Goal: Task Accomplishment & Management: Complete application form

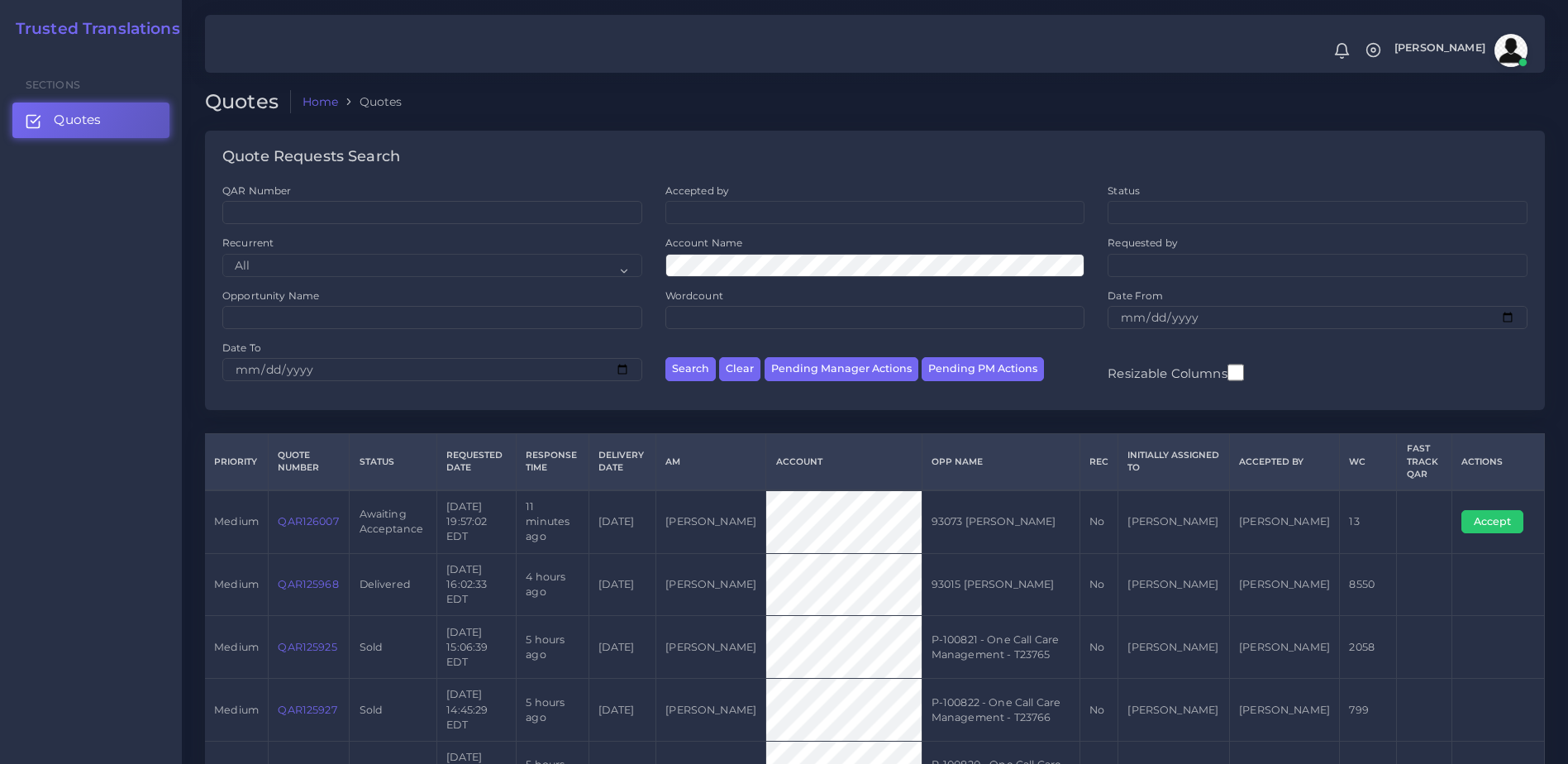
click at [315, 515] on link "QAR126007" at bounding box center [308, 521] width 61 height 12
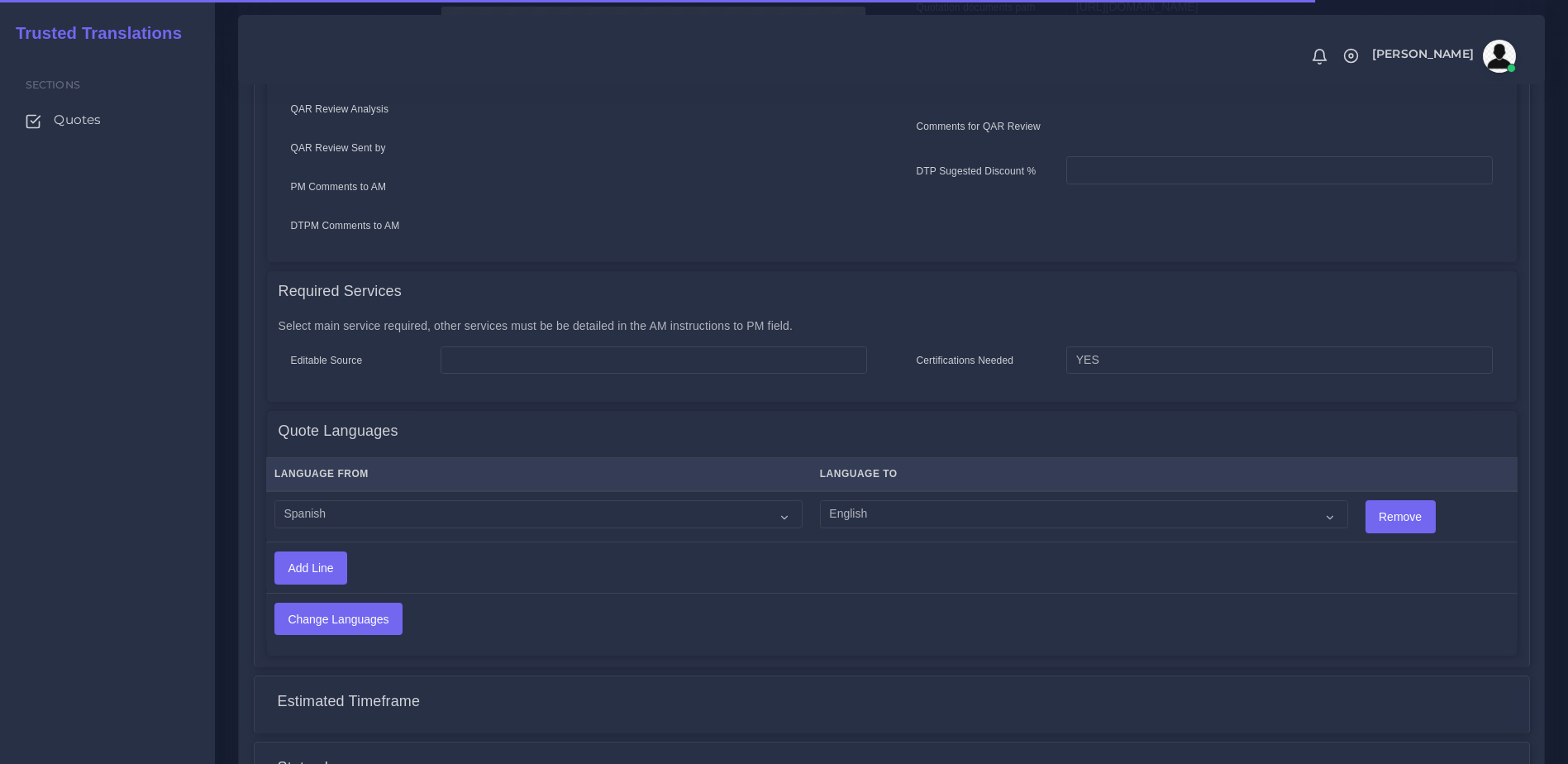
scroll to position [819, 0]
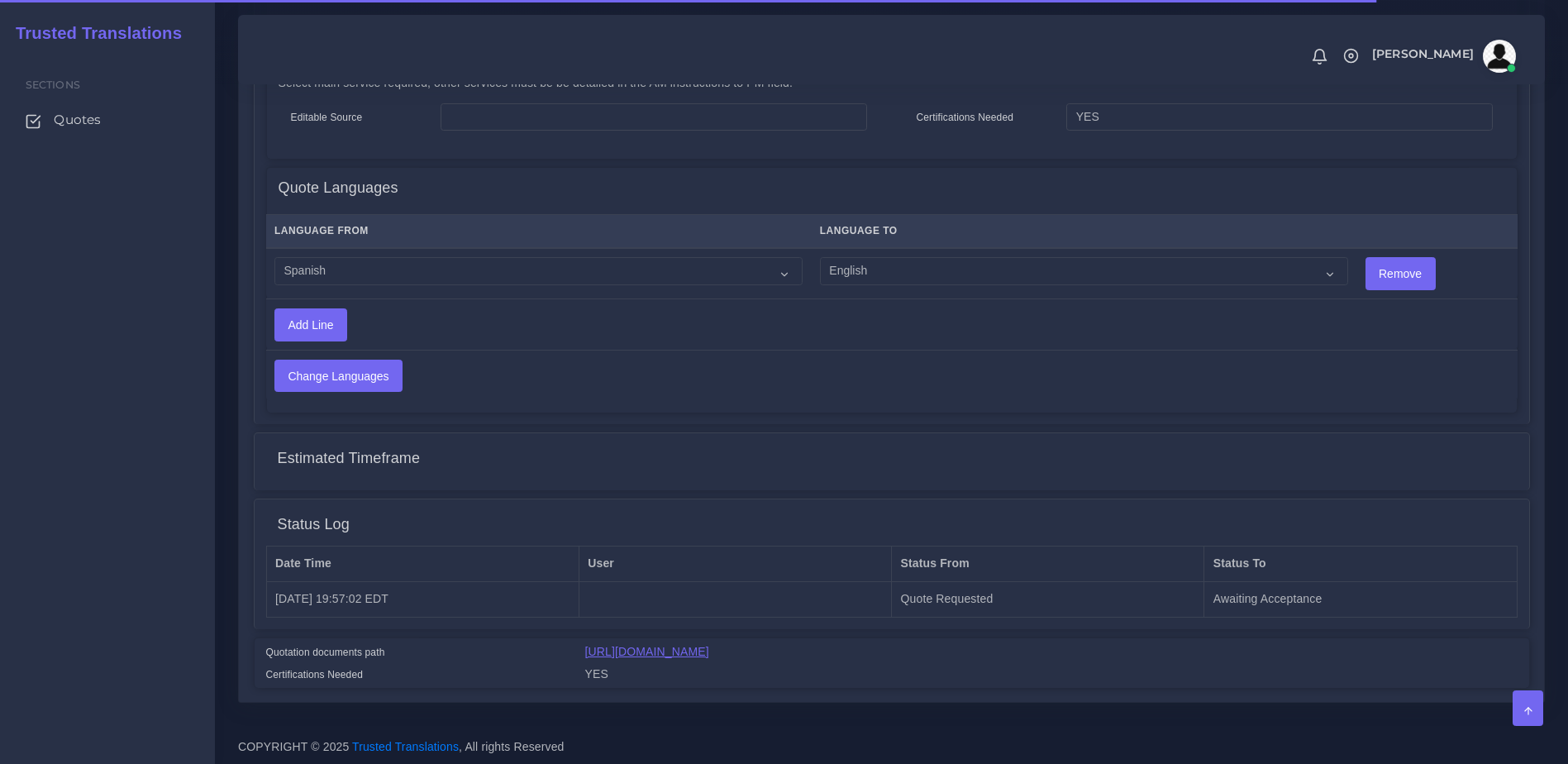
click at [709, 657] on link "https://workdrive.zoho.com/fgoh3e43b1a1fe2124b65bedd7c3c51a0e040/teams/fgoh3e43…" at bounding box center [646, 651] width 124 height 13
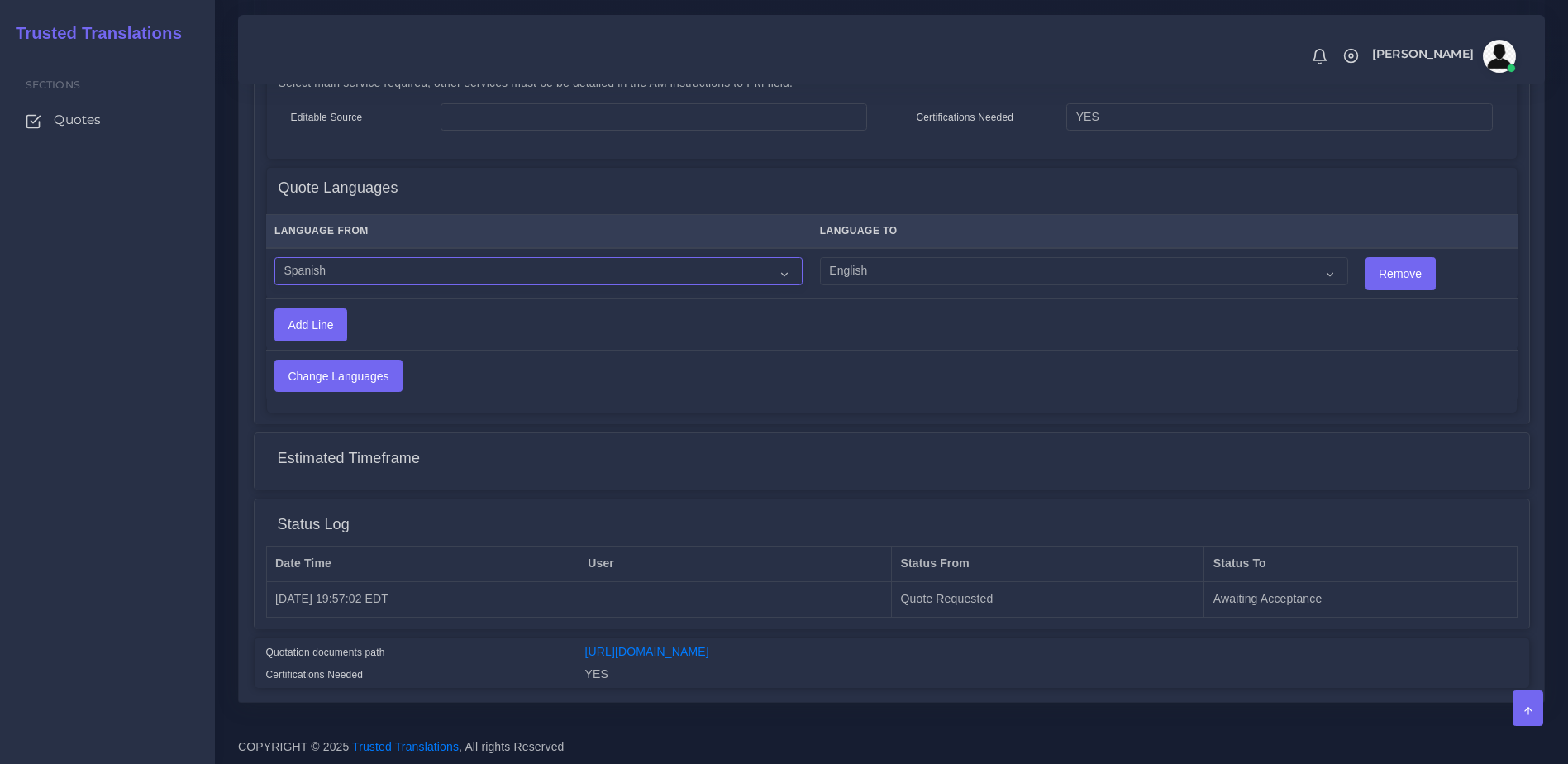
click at [455, 268] on select "Acoli Afar Afrikaans Akan Akateko Albanian American Sign Language (ASL) Amharic…" at bounding box center [538, 271] width 528 height 28
click at [452, 267] on select "Acoli Afar Afrikaans Akan Akateko Albanian American Sign Language (ASL) Amharic…" at bounding box center [538, 271] width 528 height 28
click at [554, 262] on select "Acoli Afar Afrikaans Akan Akateko Albanian American Sign Language (ASL) Amharic…" at bounding box center [538, 271] width 528 height 28
click at [925, 482] on div "Accept Change PM Clone Quote Quote information AM Opportunity NA" at bounding box center [891, 58] width 1276 height 1260
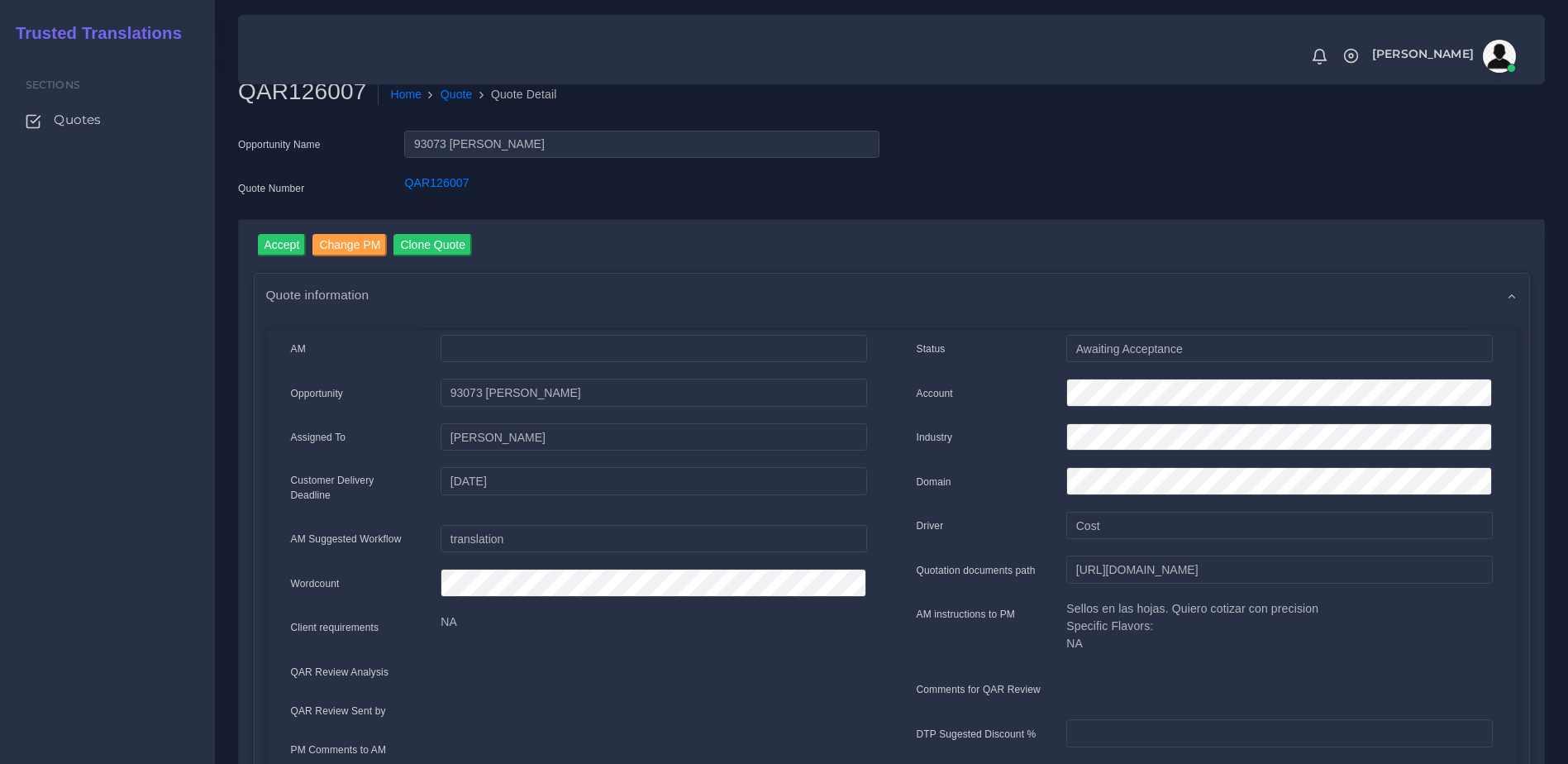
scroll to position [10, 0]
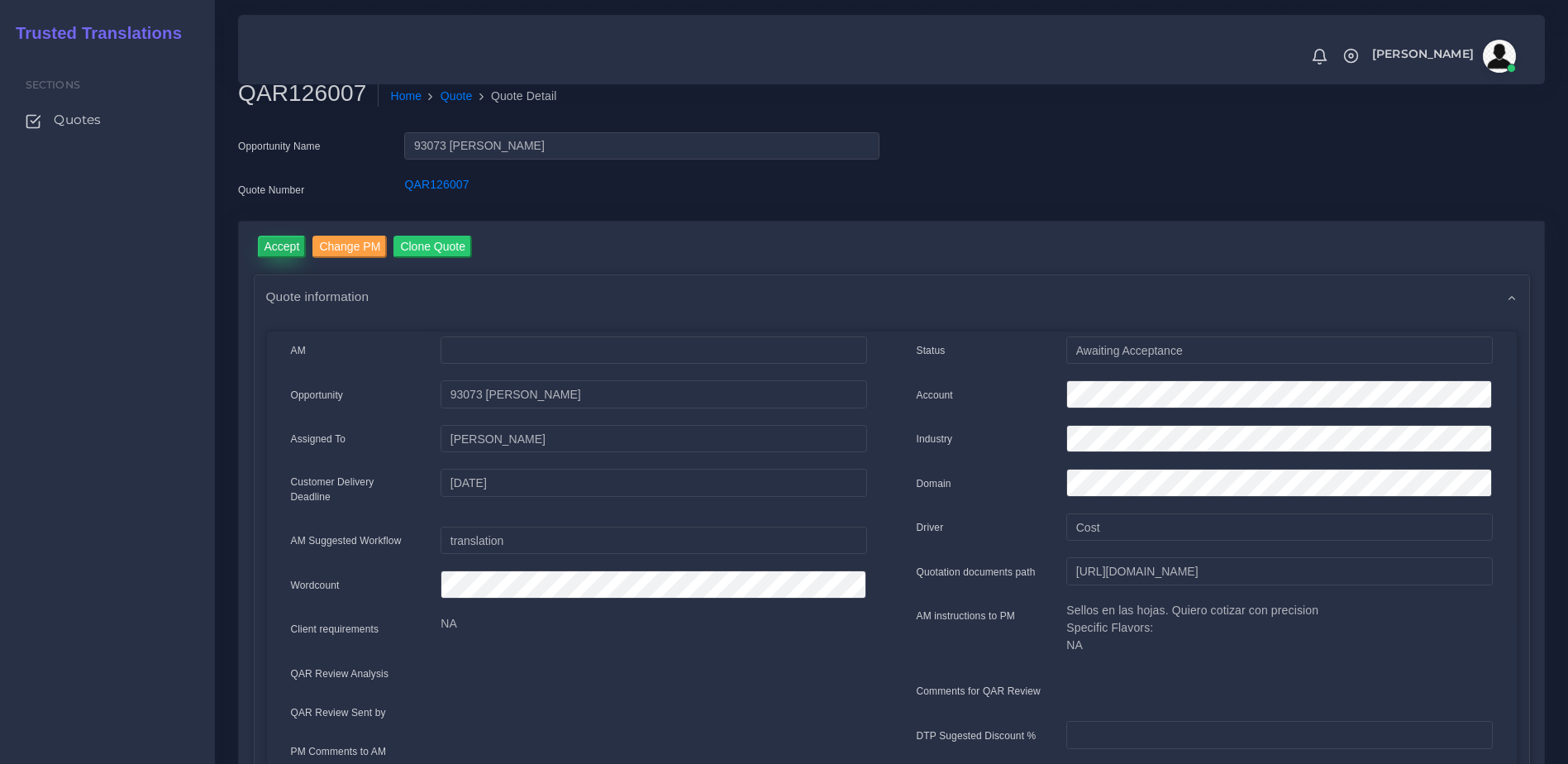
click at [269, 249] on input "Accept" at bounding box center [282, 247] width 48 height 22
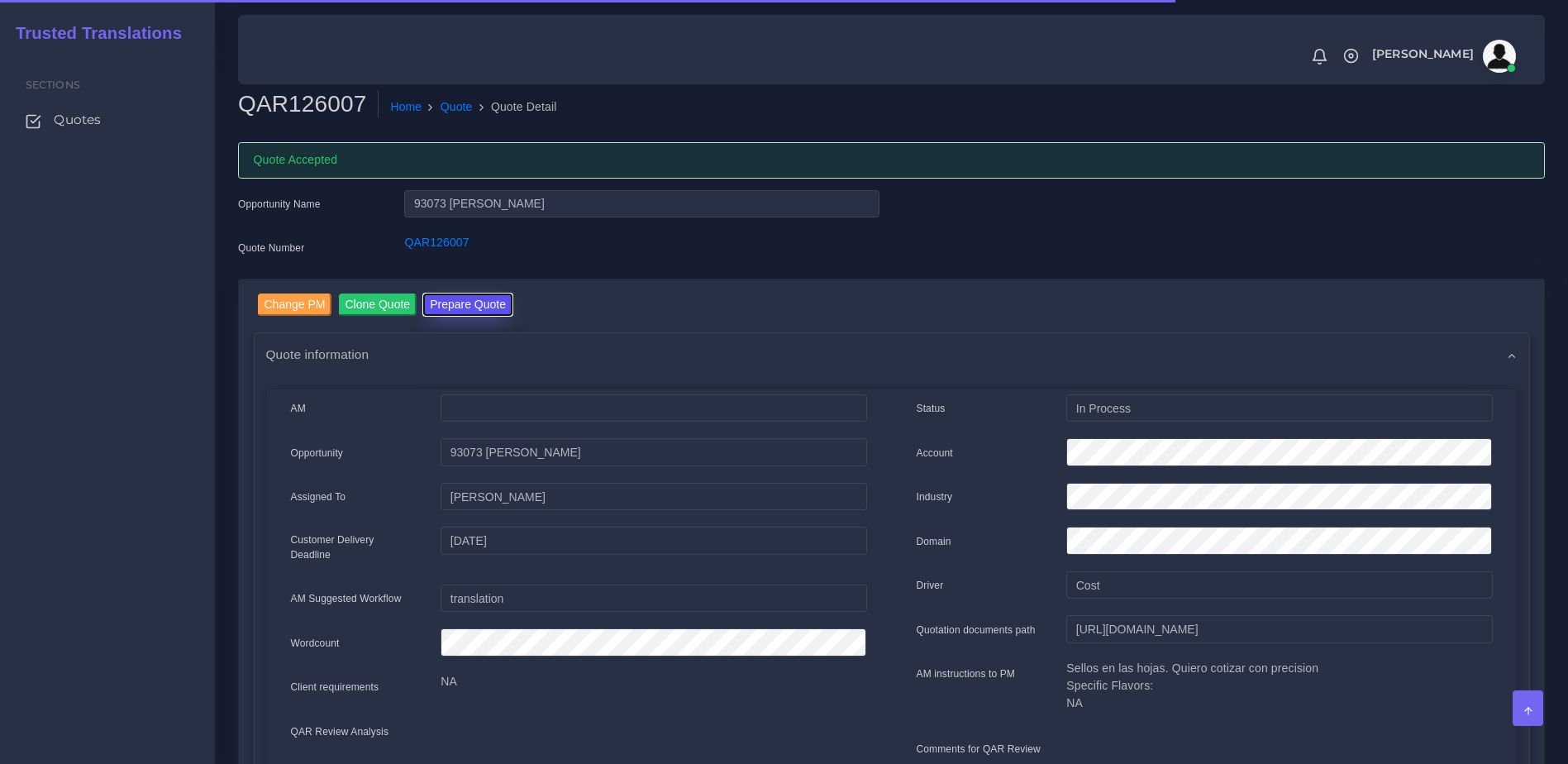
click at [480, 315] on button "Prepare Quote" at bounding box center [467, 305] width 89 height 22
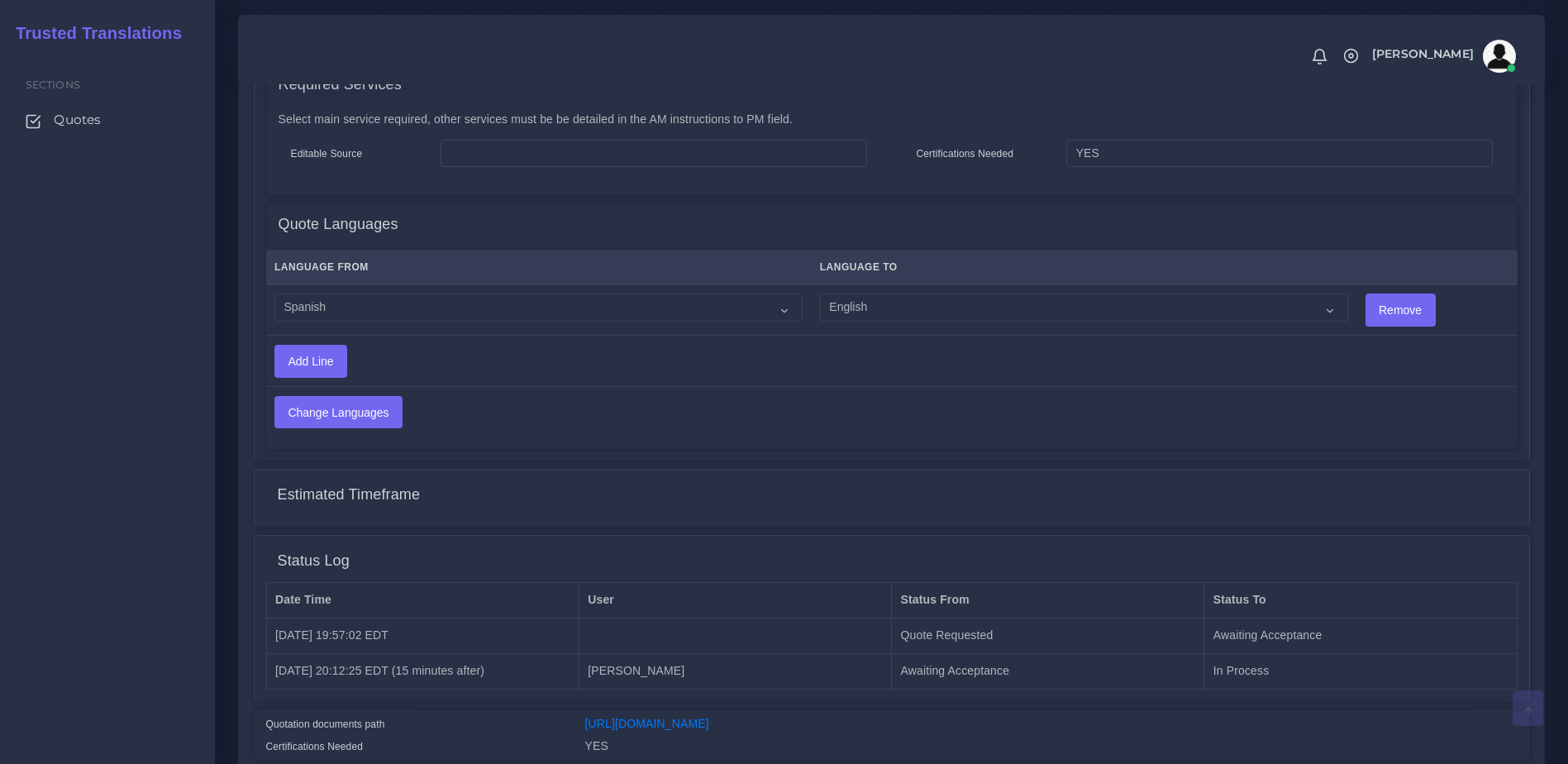
scroll to position [901, 0]
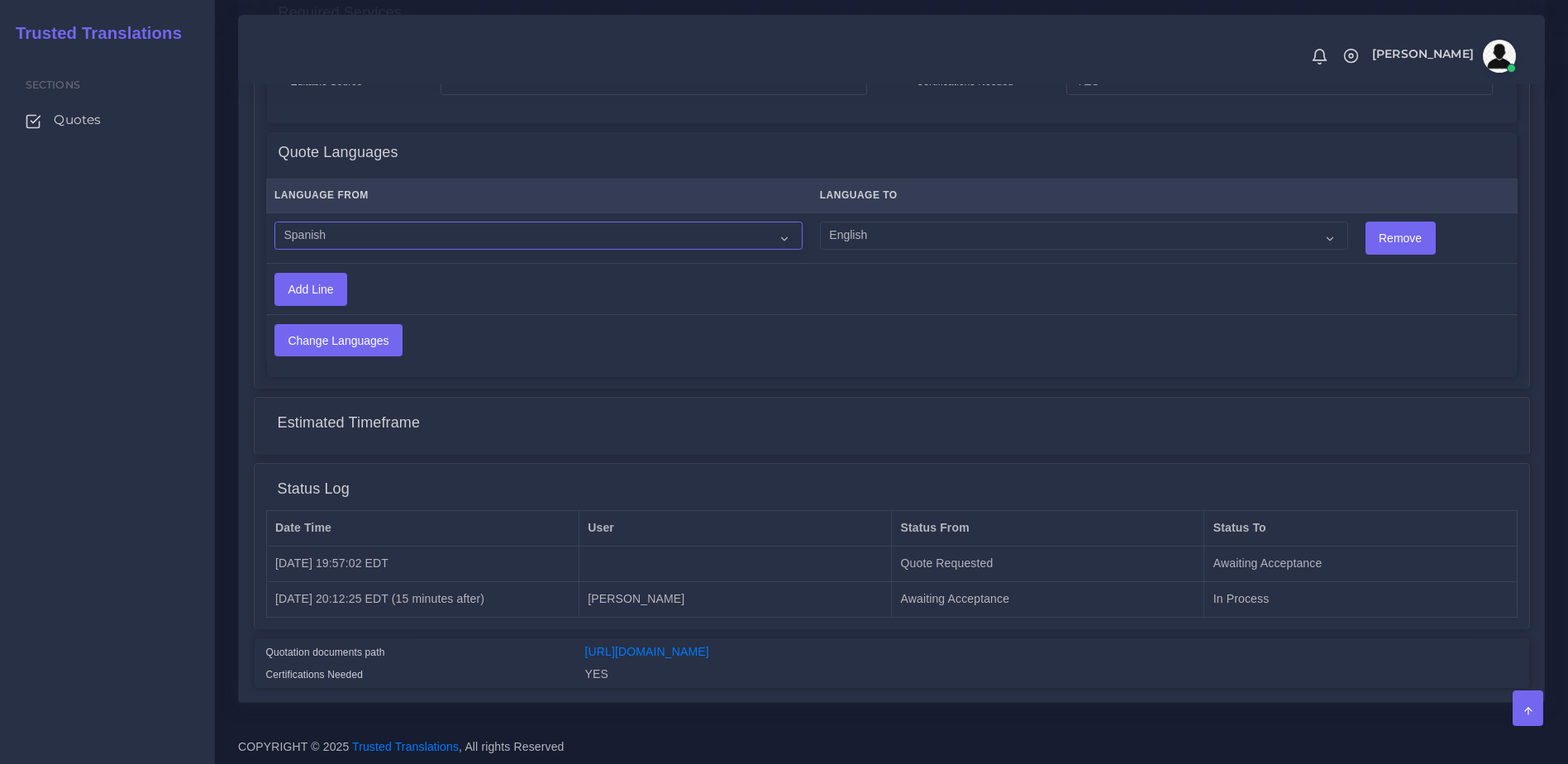
click at [354, 221] on select "Acoli Afar Afrikaans Akan Akateko Albanian American Sign Language (ASL) Amharic…" at bounding box center [538, 235] width 528 height 28
click at [274, 221] on select "Acoli Afar Afrikaans Akan Akateko Albanian American Sign Language (ASL) Amharic…" at bounding box center [538, 235] width 528 height 28
click at [757, 671] on div "YES" at bounding box center [1051, 677] width 957 height 22
drag, startPoint x: 398, startPoint y: 211, endPoint x: 408, endPoint y: 223, distance: 15.6
click at [398, 221] on select "Acoli Afar Afrikaans Akan Akateko Albanian American Sign Language (ASL) Amharic…" at bounding box center [538, 235] width 528 height 28
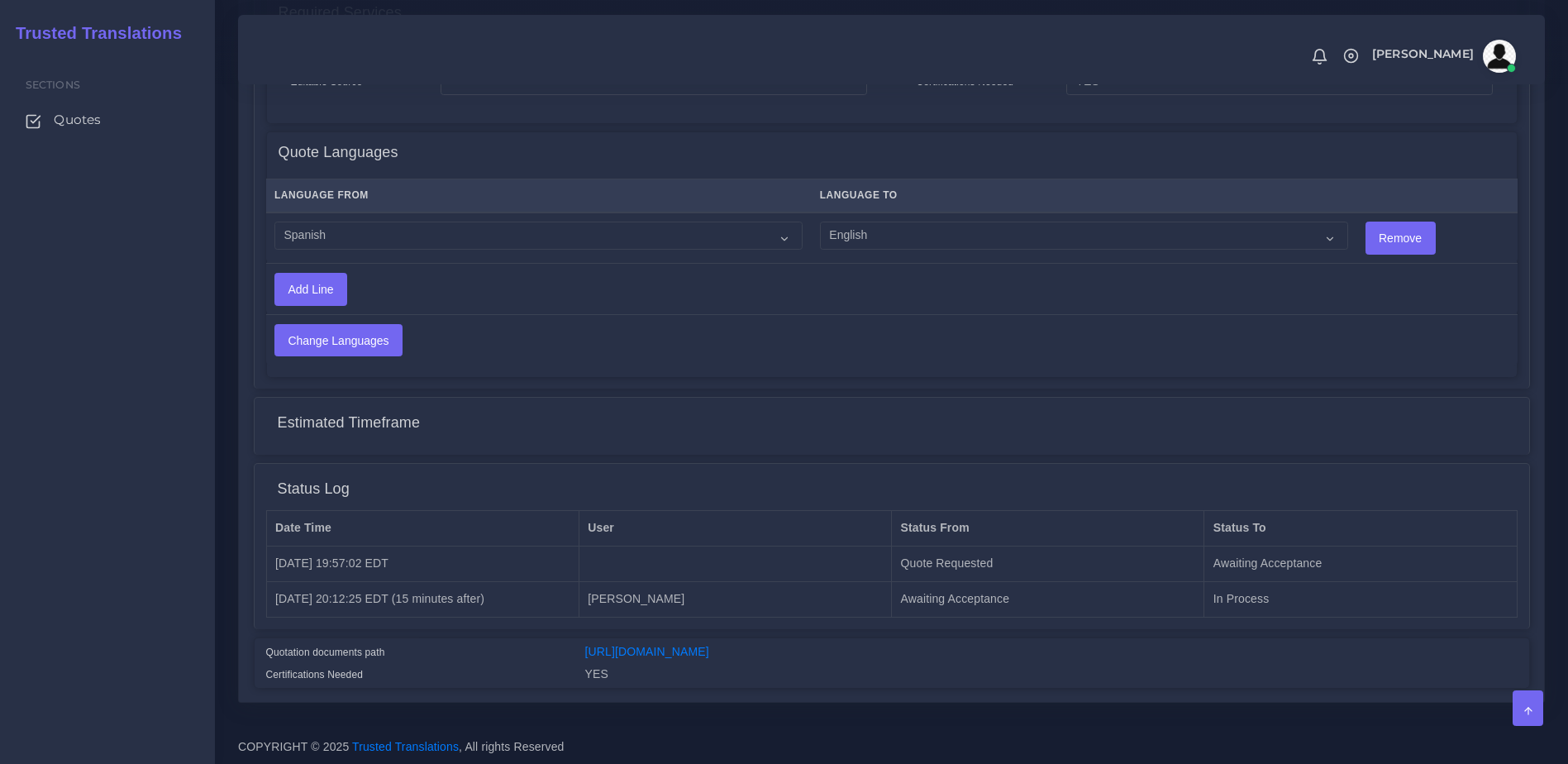
drag, startPoint x: 970, startPoint y: 665, endPoint x: 962, endPoint y: 663, distance: 8.2
click at [970, 665] on div "YES" at bounding box center [1051, 677] width 957 height 22
click at [413, 234] on select "Acoli Afar Afrikaans Akan Akateko [DEMOGRAPHIC_DATA] American Sign Language (AS…" at bounding box center [538, 235] width 528 height 28
select select "15005"
click at [274, 221] on select "Acoli Afar Afrikaans Akan Akateko [DEMOGRAPHIC_DATA] American Sign Language (AS…" at bounding box center [538, 235] width 528 height 28
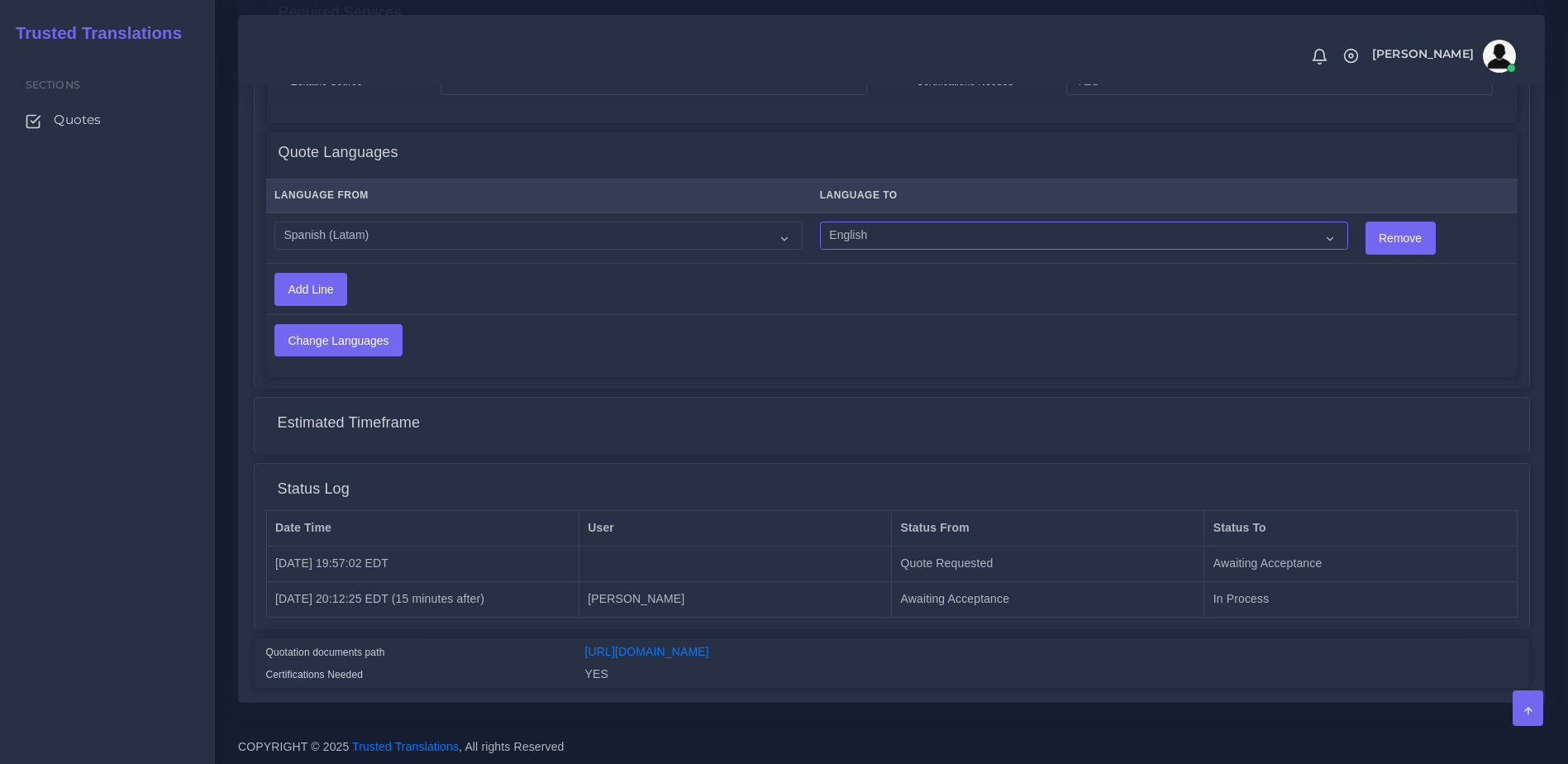
click at [947, 226] on select "Acoli Afar Afrikaans Akan Akateko Albanian American Sign Language (ASL) Amharic…" at bounding box center [1084, 235] width 528 height 28
select select "14001"
click at [820, 221] on select "Acoli Afar Afrikaans Akan Akateko Albanian American Sign Language (ASL) Amharic…" at bounding box center [1084, 235] width 528 height 28
click at [326, 343] on input "Change Languages" at bounding box center [338, 340] width 126 height 31
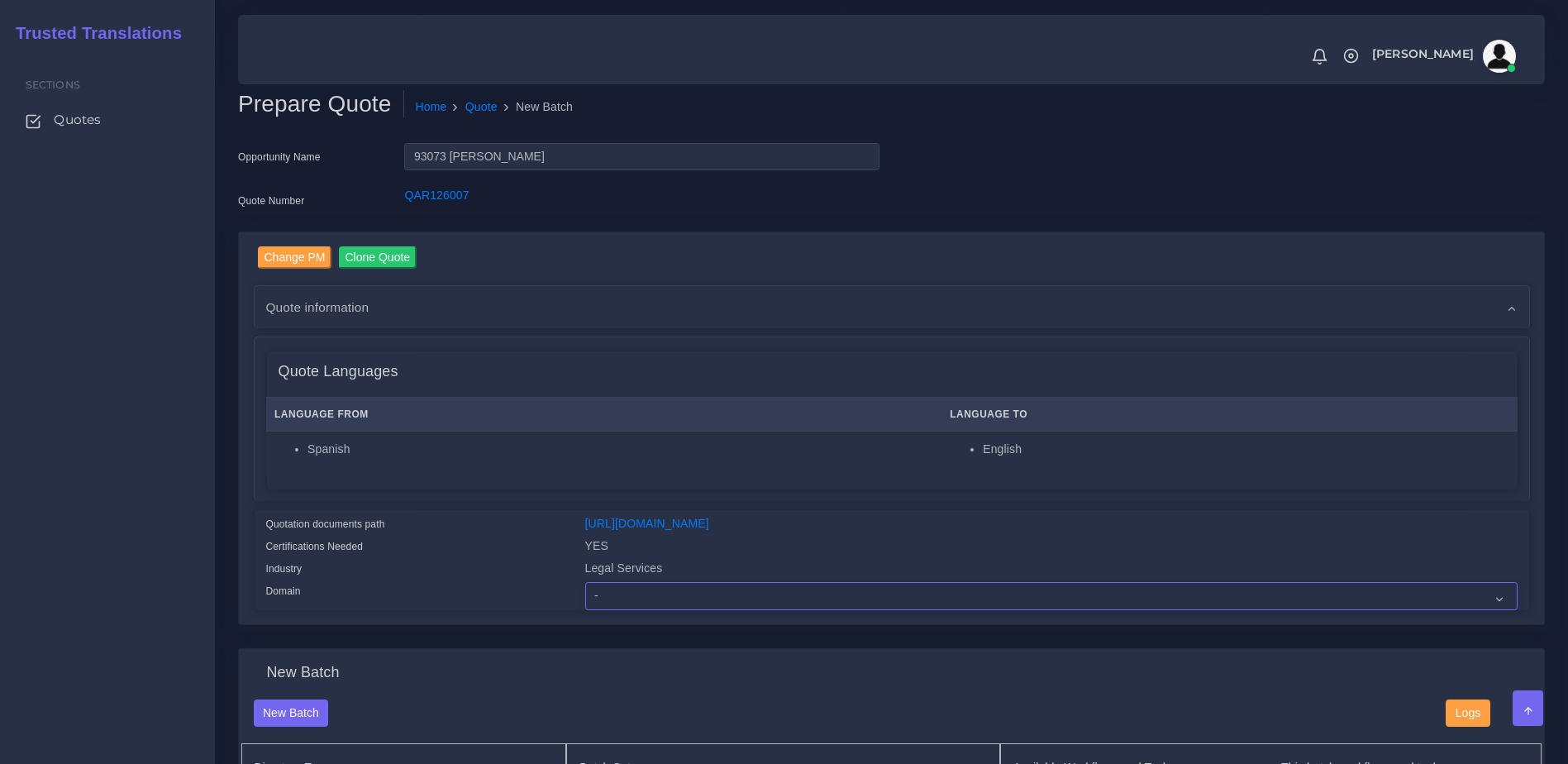
click at [662, 603] on select "- Advertising and Media Agriculture, Forestry and Fishing Architecture, Buildin…" at bounding box center [1051, 596] width 932 height 28
select select "Legal Services"
click at [585, 594] on select "- Advertising and Media Agriculture, Forestry and Fishing Architecture, Buildin…" at bounding box center [1051, 596] width 932 height 28
click at [489, 582] on div "Industry" at bounding box center [413, 571] width 319 height 22
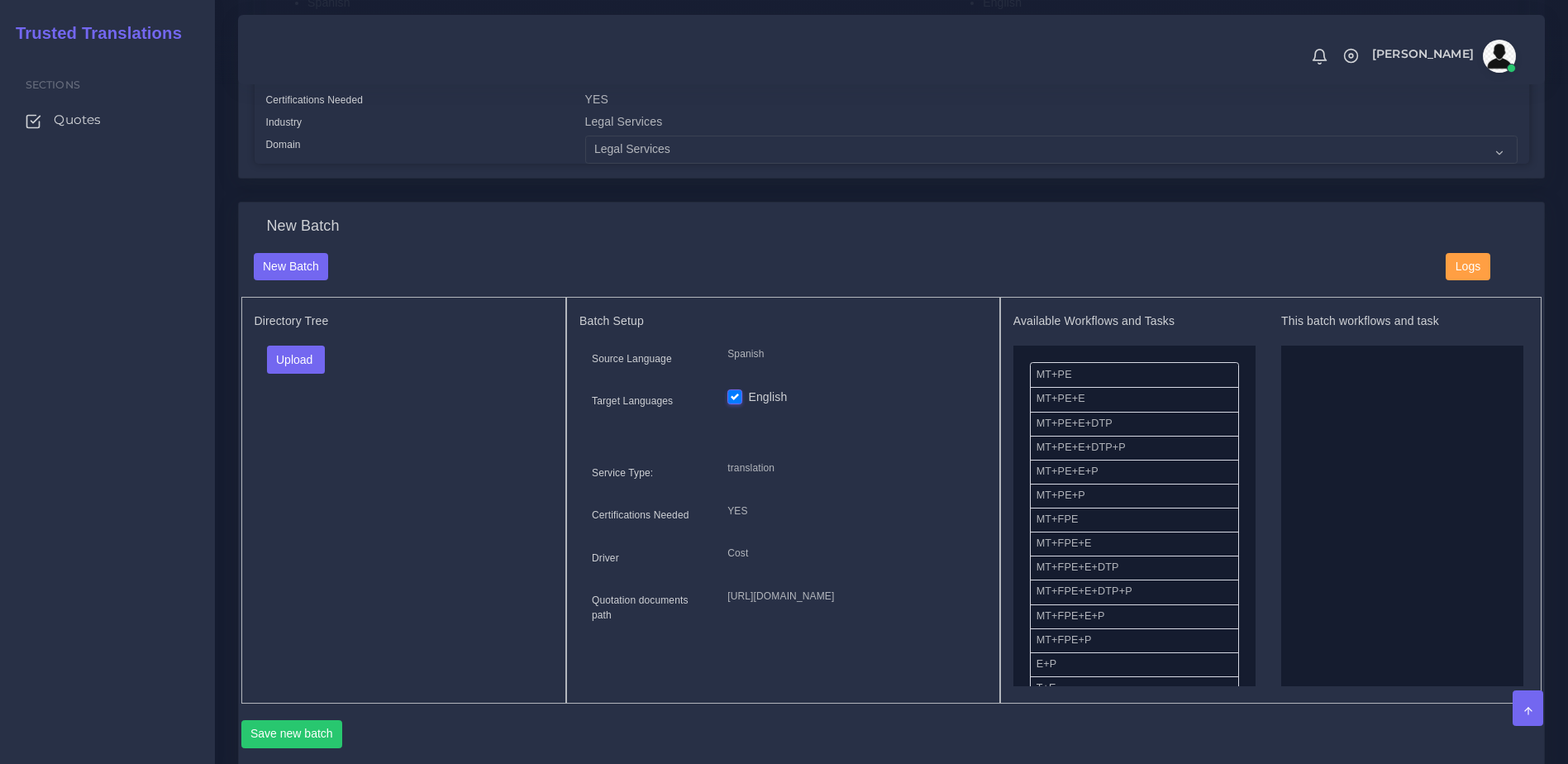
scroll to position [549, 0]
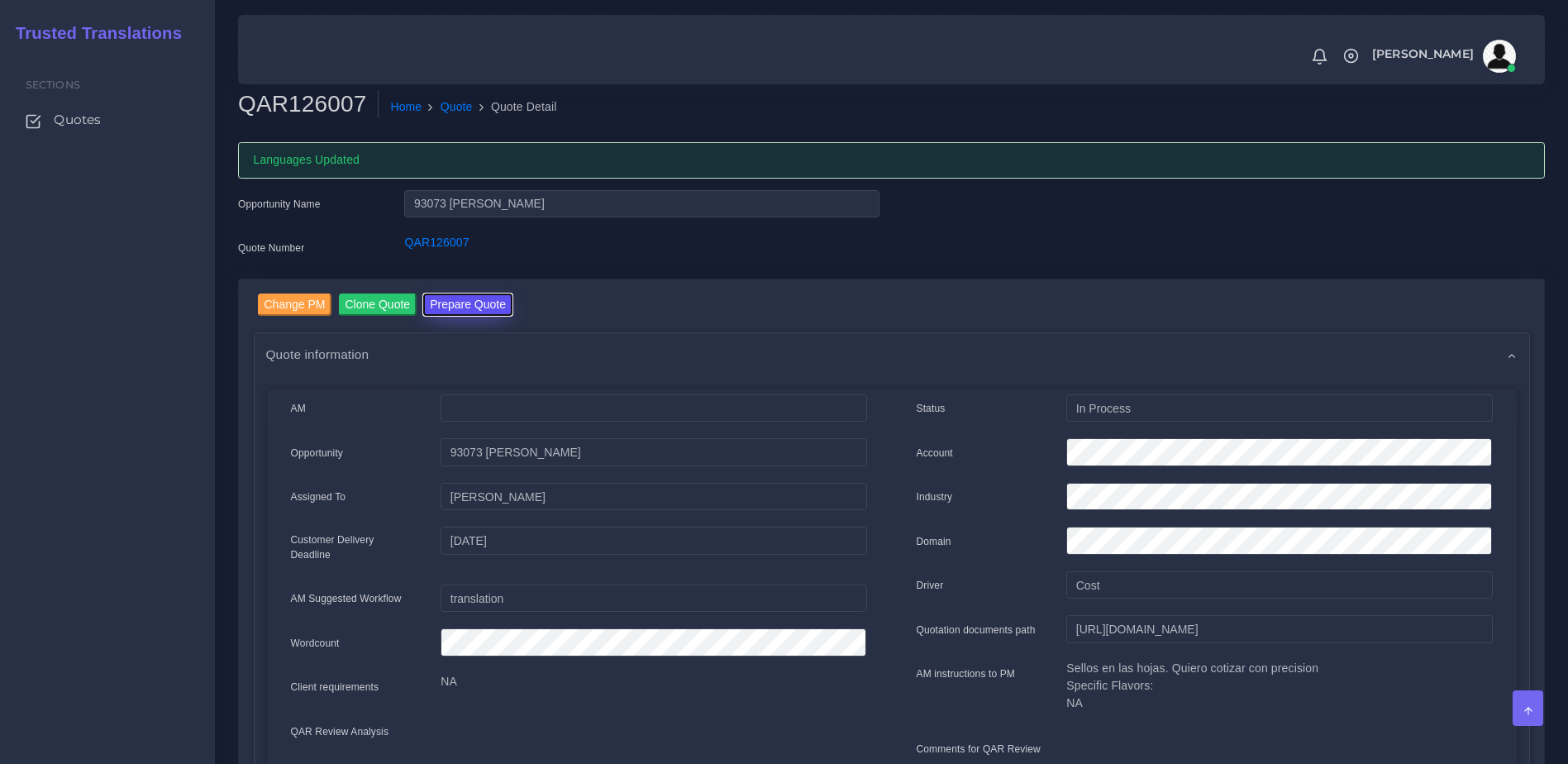
click at [489, 302] on button "Prepare Quote" at bounding box center [467, 305] width 89 height 22
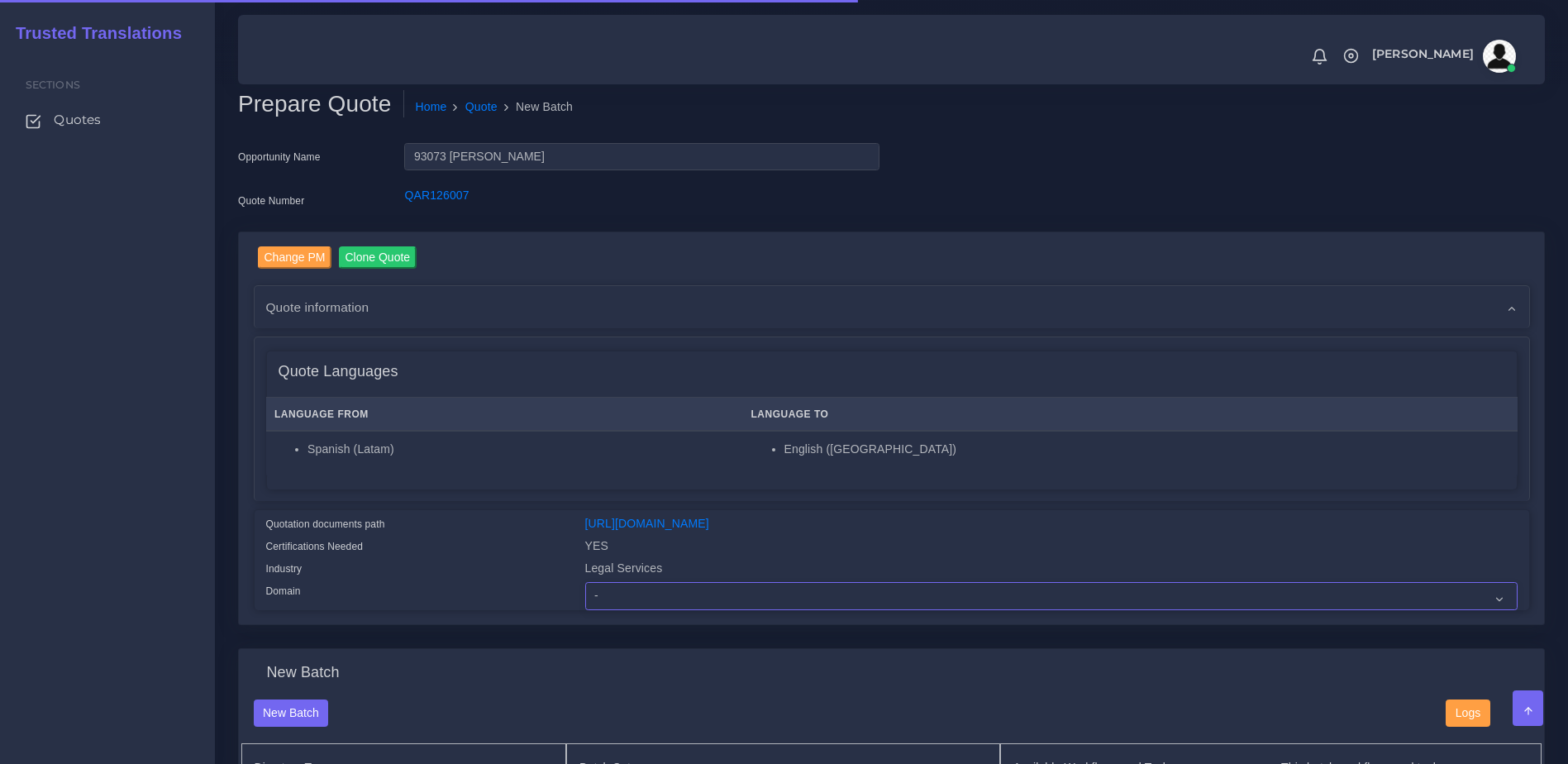
click at [660, 603] on select "- Advertising and Media Agriculture, Forestry and Fishing Architecture, Buildin…" at bounding box center [1051, 596] width 932 height 28
select select "Legal Services"
click at [585, 594] on select "- Advertising and Media Agriculture, Forestry and Fishing Architecture, Buildin…" at bounding box center [1051, 596] width 932 height 28
click at [485, 596] on div "Domain" at bounding box center [413, 596] width 319 height 28
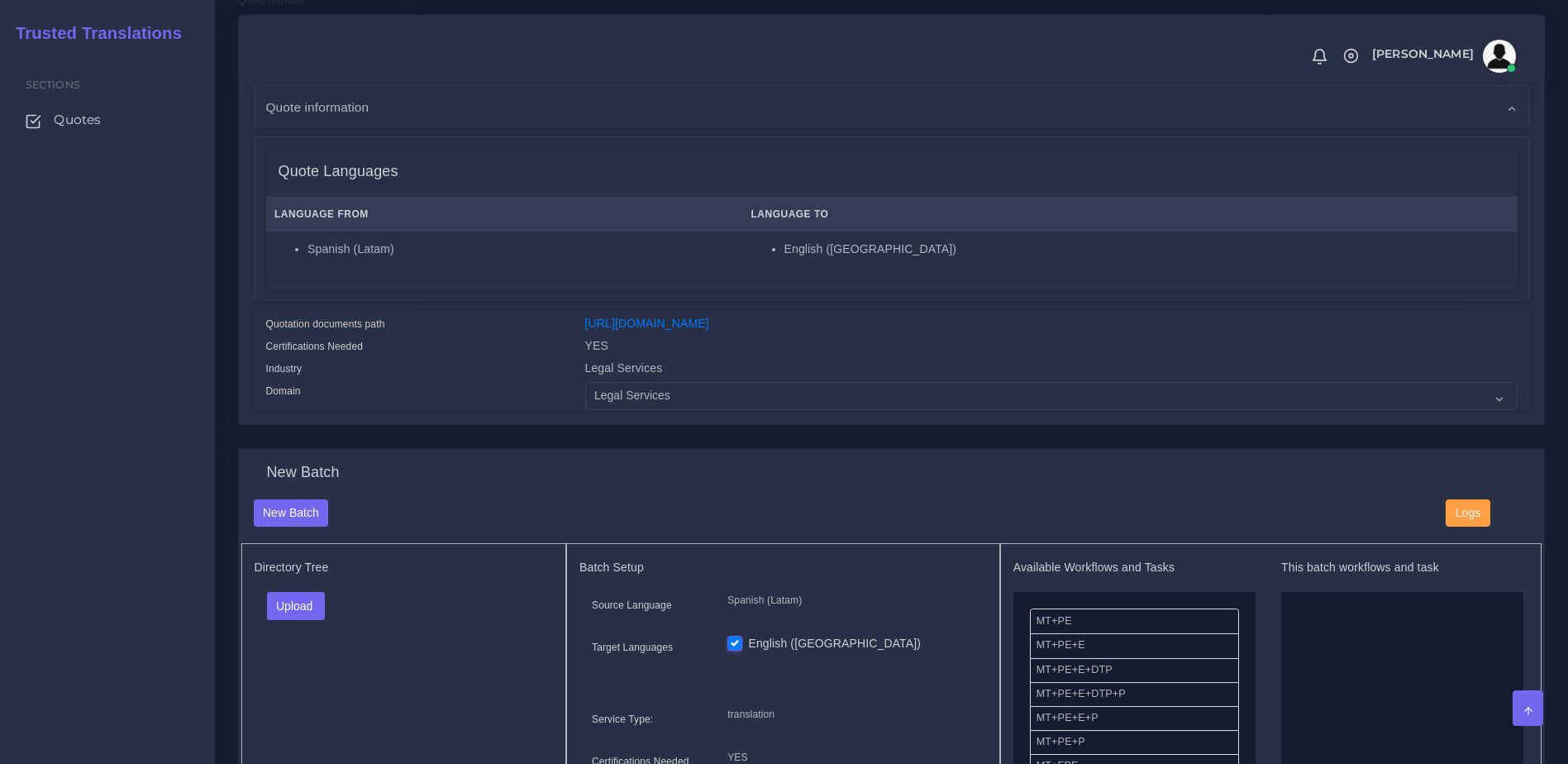
scroll to position [424, 0]
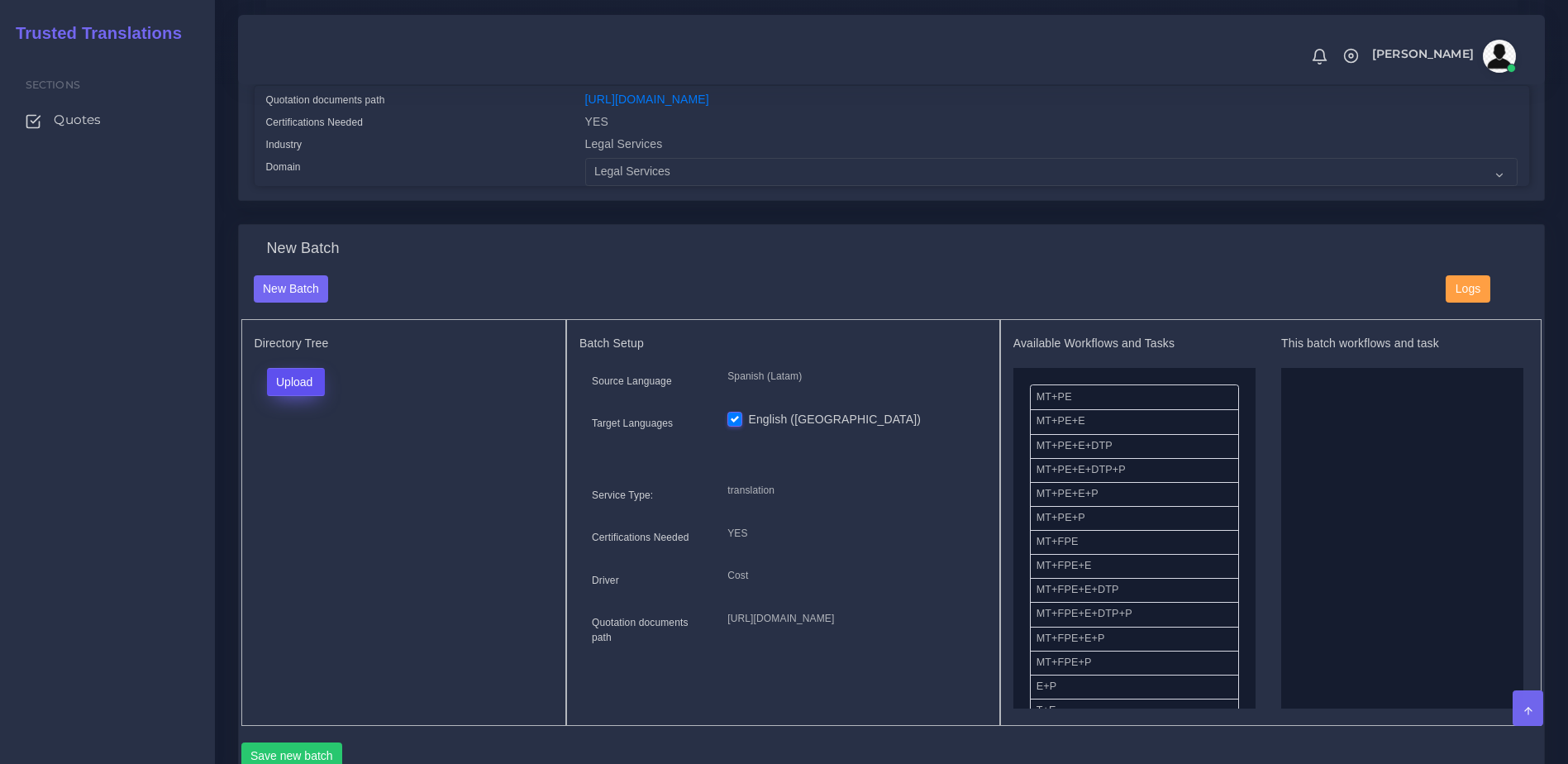
click at [299, 395] on button "Upload" at bounding box center [297, 382] width 59 height 28
click at [310, 455] on label "Files" at bounding box center [325, 446] width 114 height 21
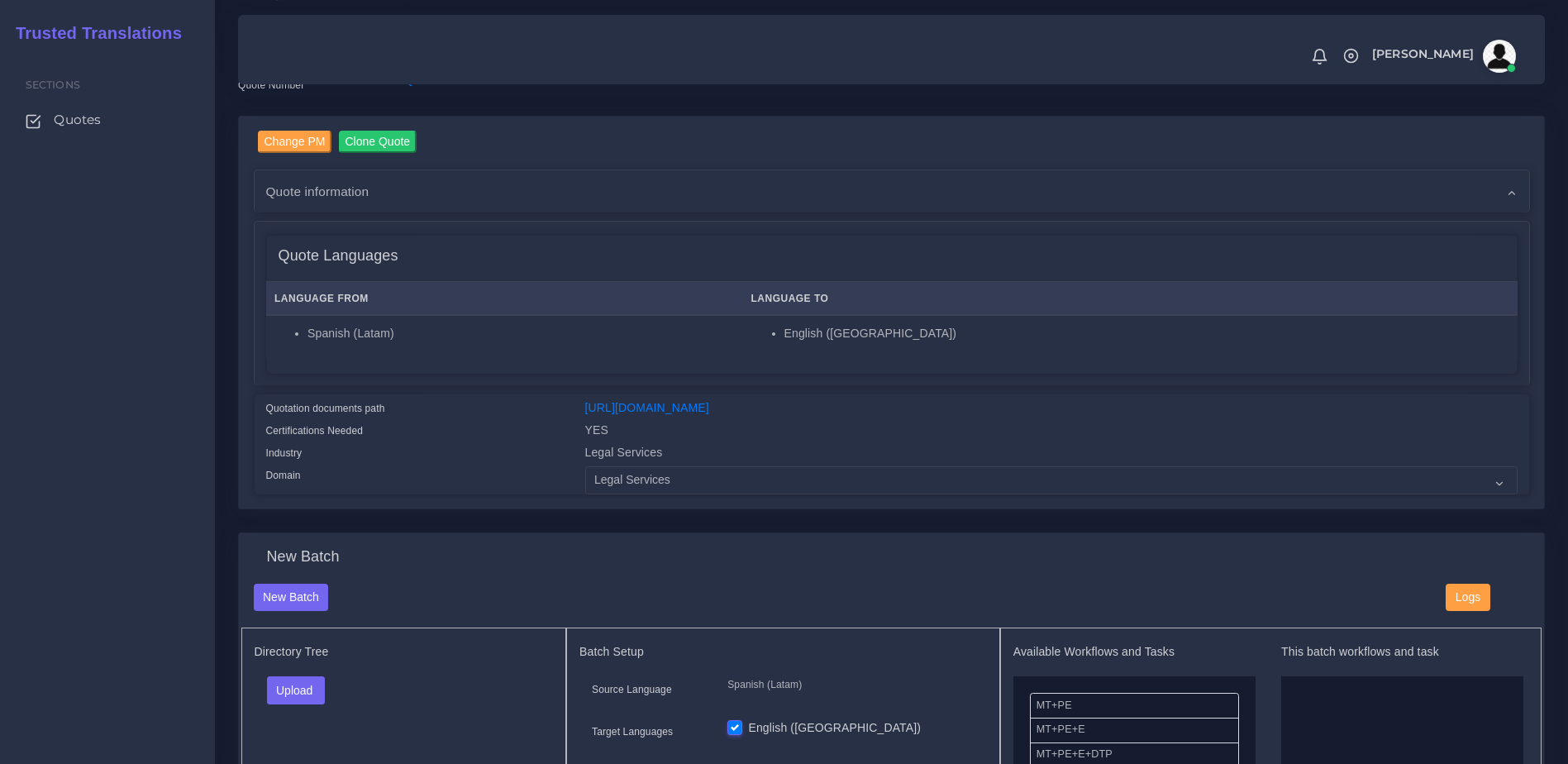
scroll to position [0, 0]
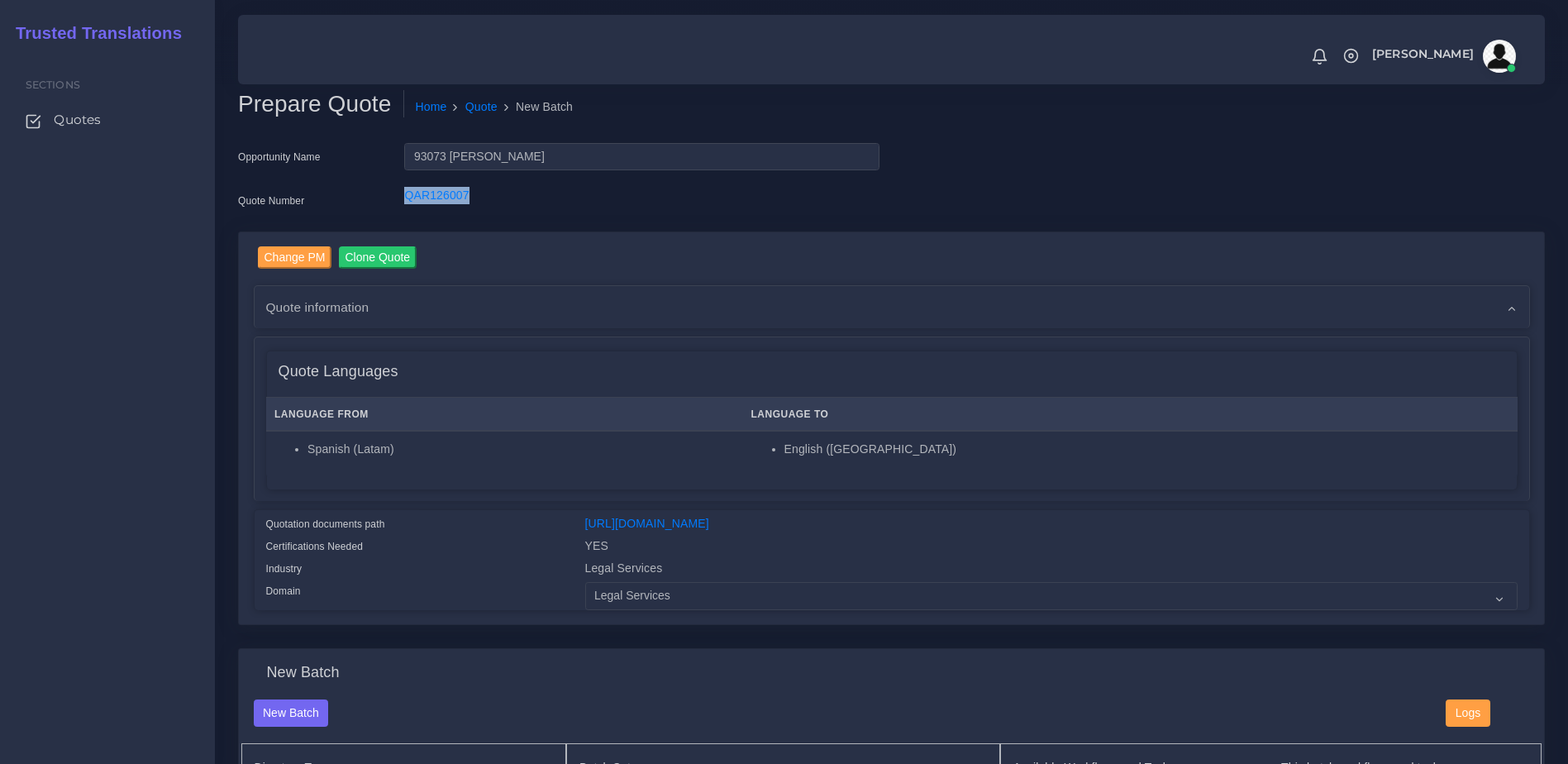
drag, startPoint x: 364, startPoint y: 209, endPoint x: 536, endPoint y: 188, distance: 173.3
click at [536, 188] on div "Quote Number QAR126007" at bounding box center [559, 203] width 666 height 33
copy div "QAR126007"
click at [391, 204] on div "Quote Number" at bounding box center [309, 203] width 166 height 33
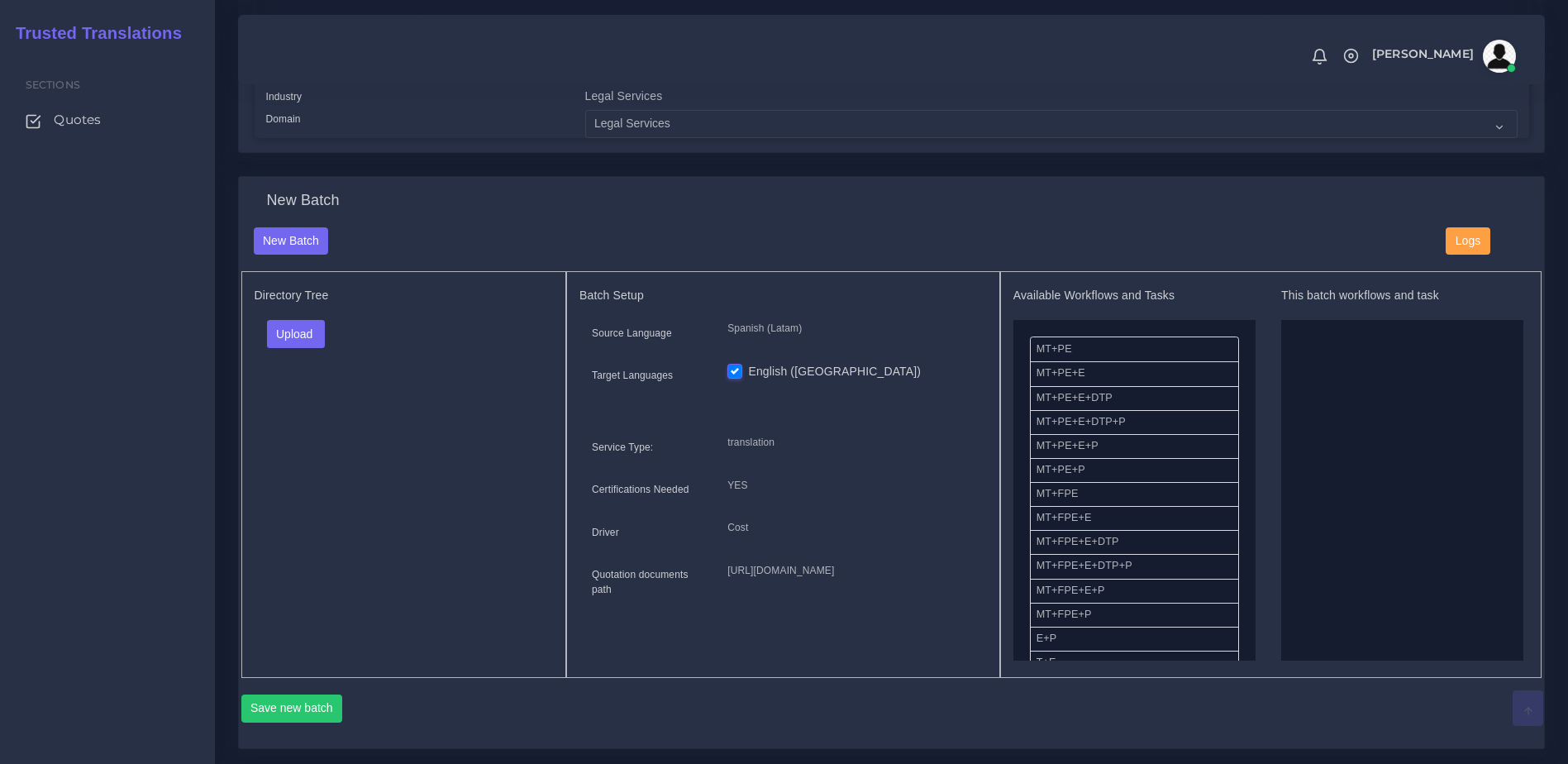
scroll to position [579, 0]
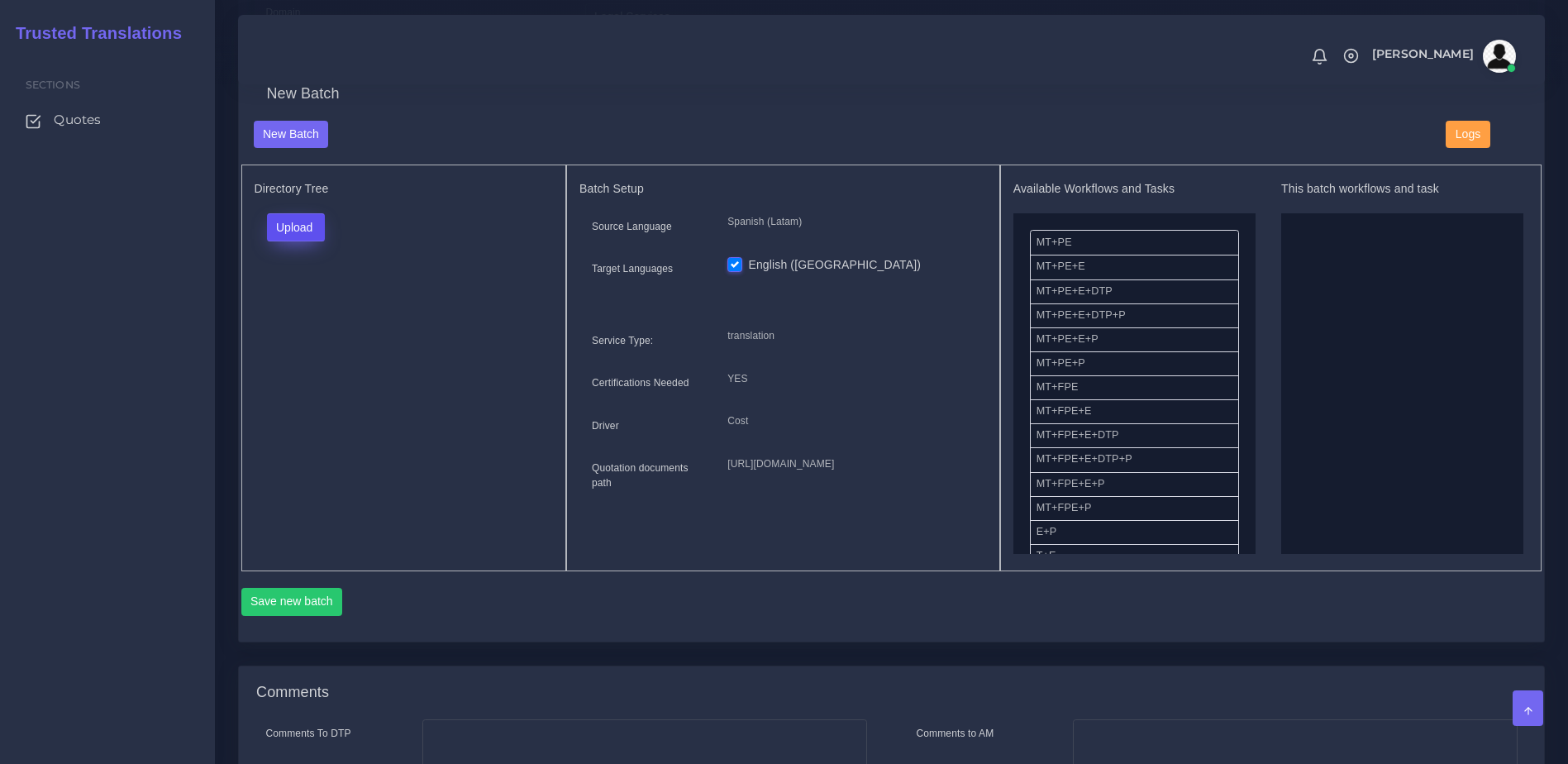
click at [287, 228] on button "Upload" at bounding box center [297, 228] width 59 height 28
click at [310, 301] on label "Files" at bounding box center [325, 291] width 114 height 21
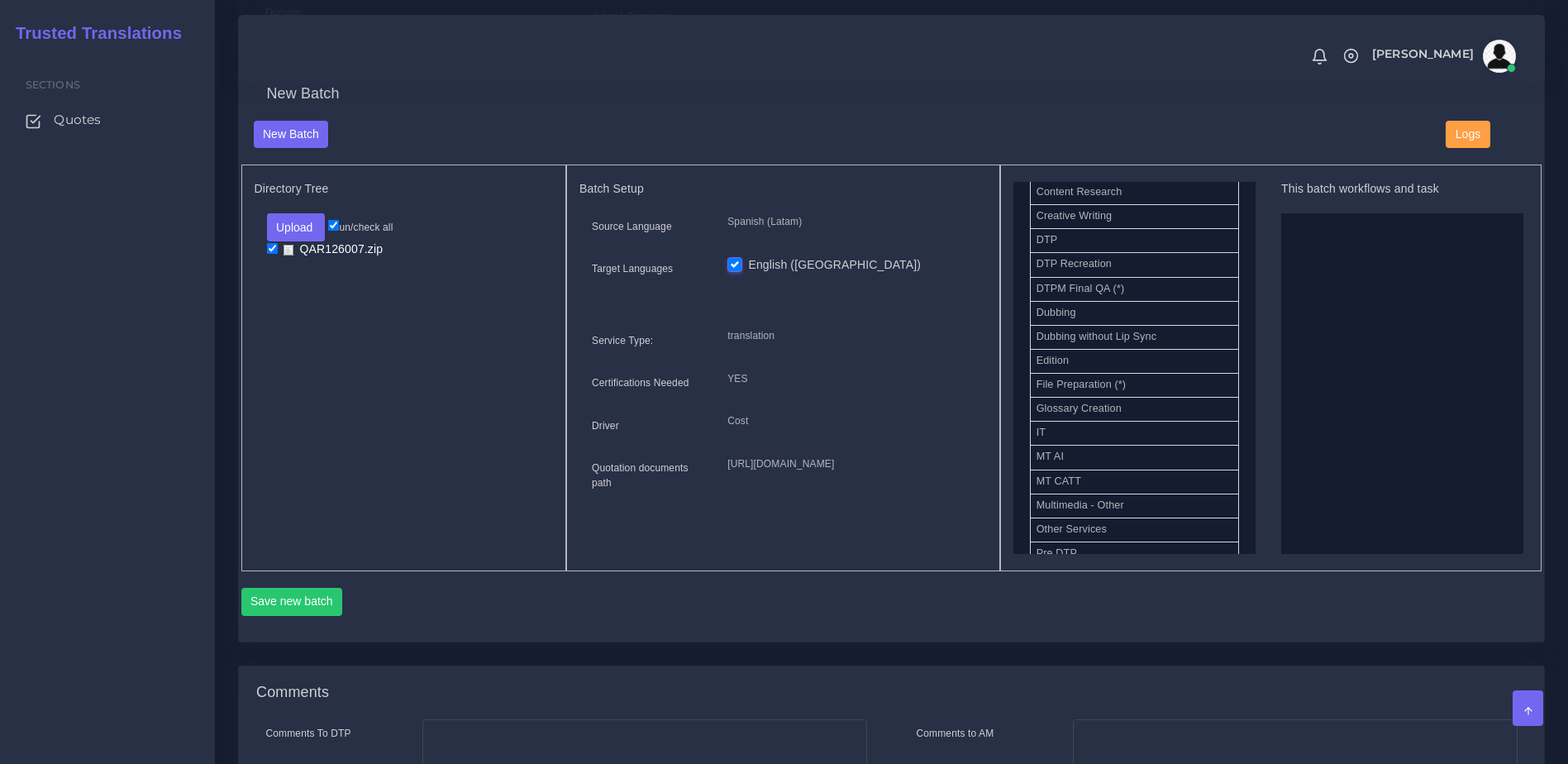
scroll to position [572, 0]
drag, startPoint x: 1078, startPoint y: 283, endPoint x: 1441, endPoint y: 337, distance: 367.0
drag, startPoint x: 1259, startPoint y: 404, endPoint x: 1259, endPoint y: 420, distance: 16.0
click at [1259, 420] on div "Available Workflows and Tasks MT+PE MT+PE+E MT+PE+E+DTP MT+PE+E+DTP+P MT+PE+E+P…" at bounding box center [1270, 368] width 515 height 372
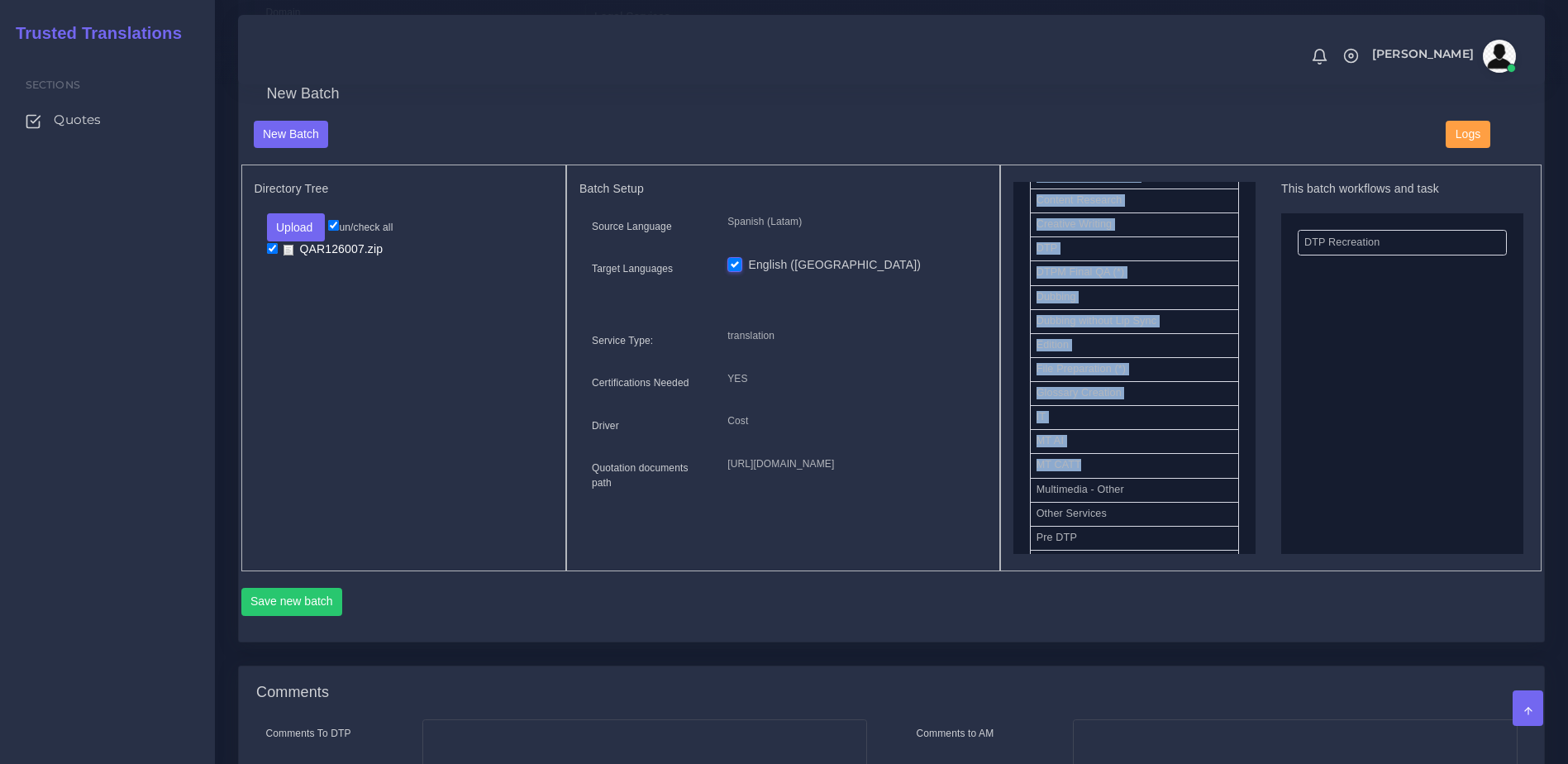
drag, startPoint x: 1257, startPoint y: 420, endPoint x: 1251, endPoint y: 472, distance: 52.3
click at [1251, 472] on div "Available Workflows and Tasks MT+PE MT+PE+E MT+PE+E+DTP MT+PE+E+DTP+P MT+PE+E+P…" at bounding box center [1270, 368] width 515 height 372
click at [1232, 461] on ul "MT+PE MT+PE+E MT+PE+E+DTP MT+PE+E+DTP+P MT+PE+E+P MT+PE+P MT+FPE MT+FPE+E MT+FP…" at bounding box center [1134, 200] width 242 height 1119
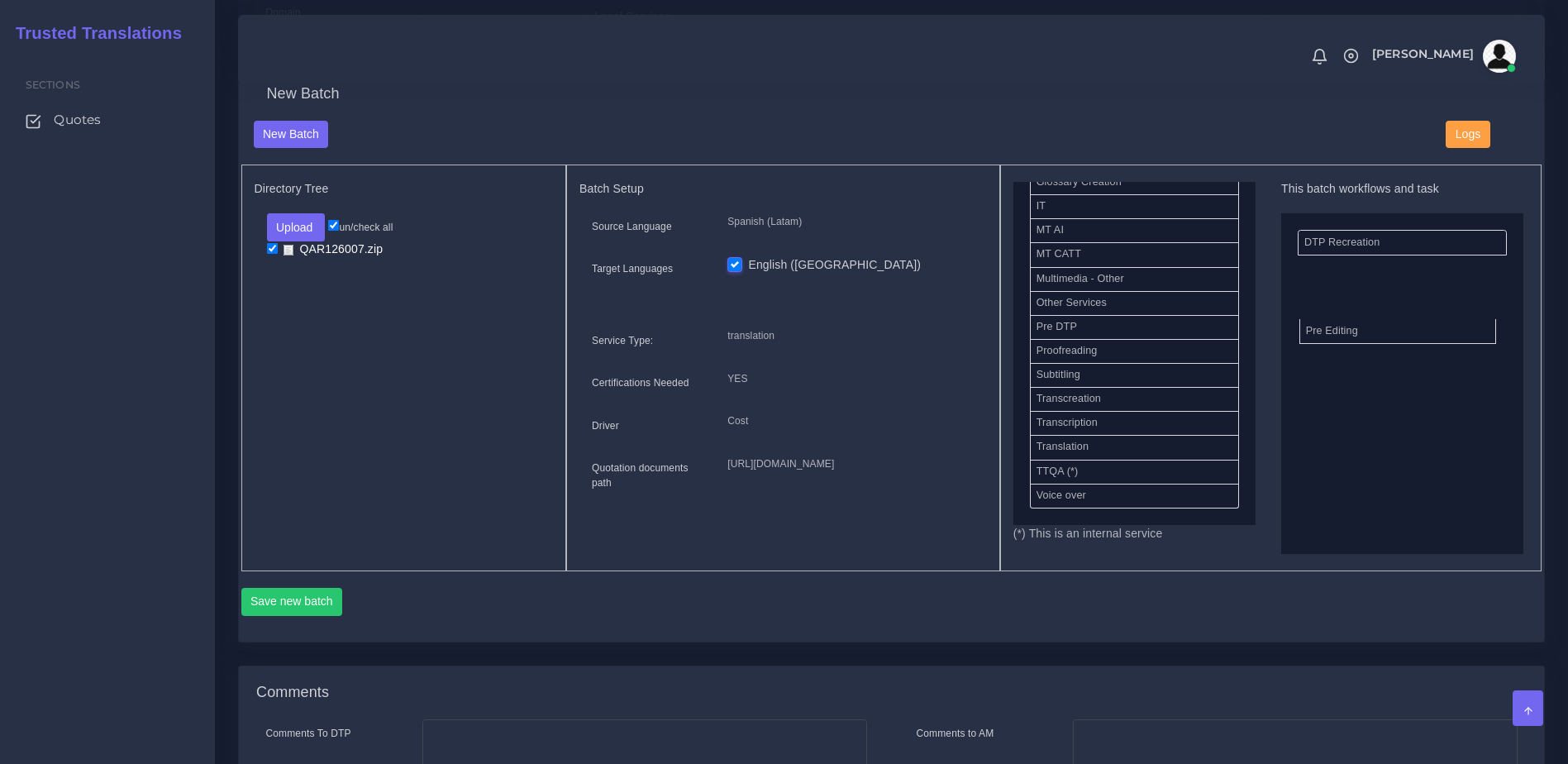
drag, startPoint x: 1083, startPoint y: 347, endPoint x: 1368, endPoint y: 346, distance: 285.0
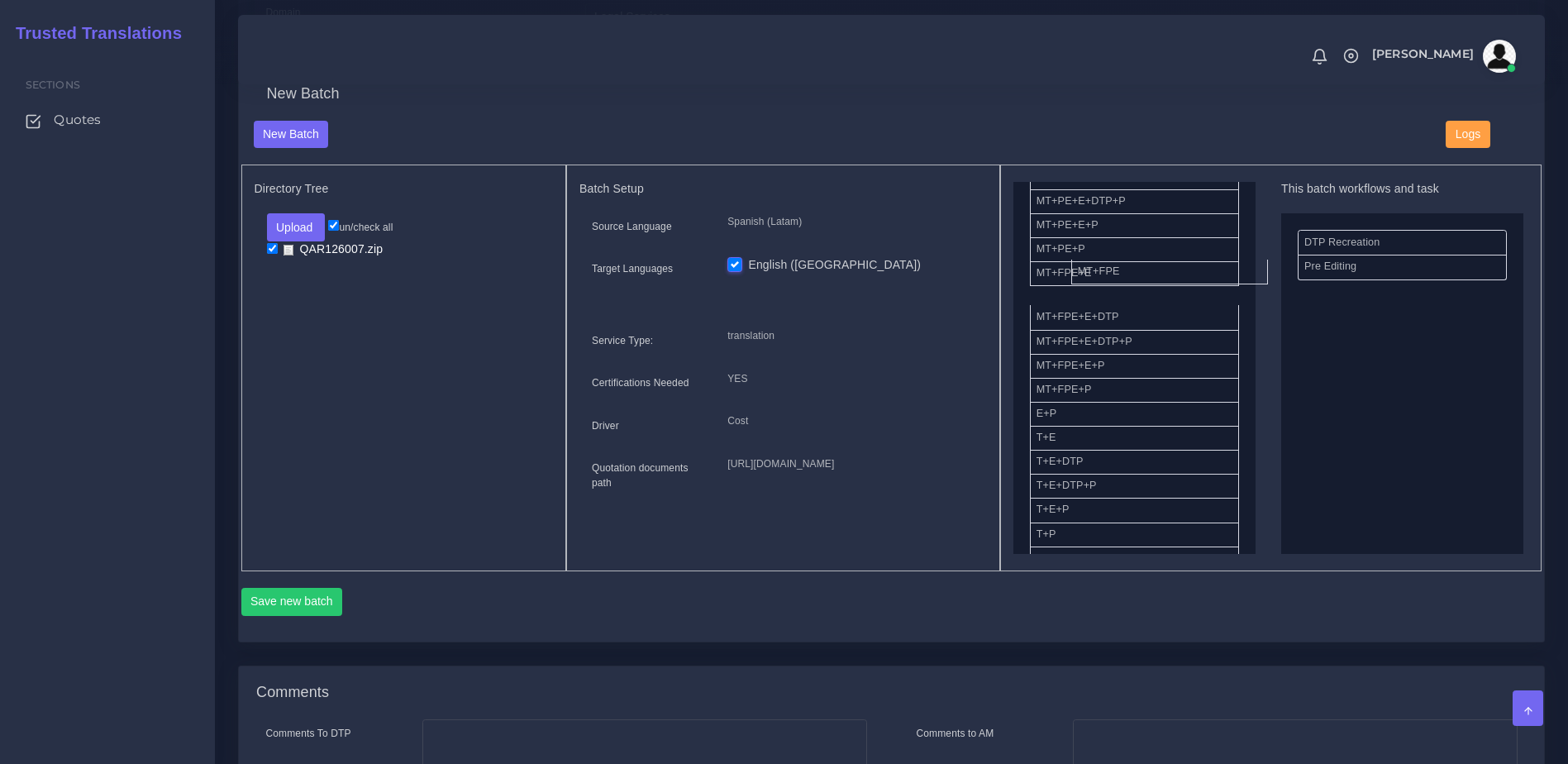
drag, startPoint x: 1071, startPoint y: 289, endPoint x: 1104, endPoint y: 289, distance: 33.0
drag, startPoint x: 1096, startPoint y: 358, endPoint x: 1346, endPoint y: 337, distance: 250.9
drag, startPoint x: 1235, startPoint y: 300, endPoint x: 1246, endPoint y: 308, distance: 13.6
click at [1240, 309] on ul "MT+PE MT+PE+E MT+PE+E+DTP MT+PE+E+DTP+P MT+PE+E+P MT+FPE+E MT+FPE MT+FPE+E+DTP …" at bounding box center [1134, 730] width 242 height 1069
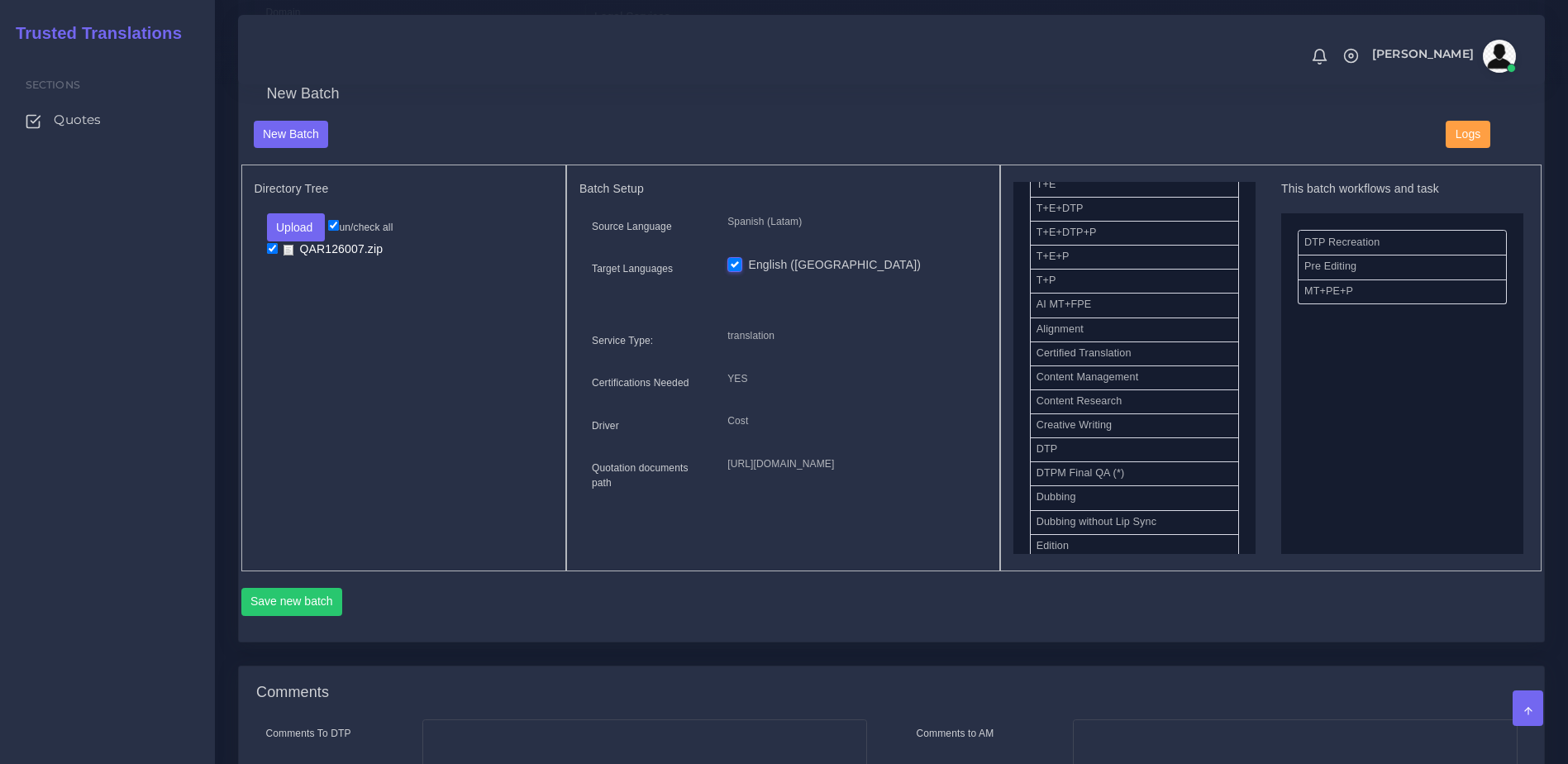
scroll to position [333, 0]
drag, startPoint x: 1104, startPoint y: 476, endPoint x: 1327, endPoint y: 423, distance: 229.2
click at [277, 616] on button "Save new batch" at bounding box center [292, 601] width 102 height 28
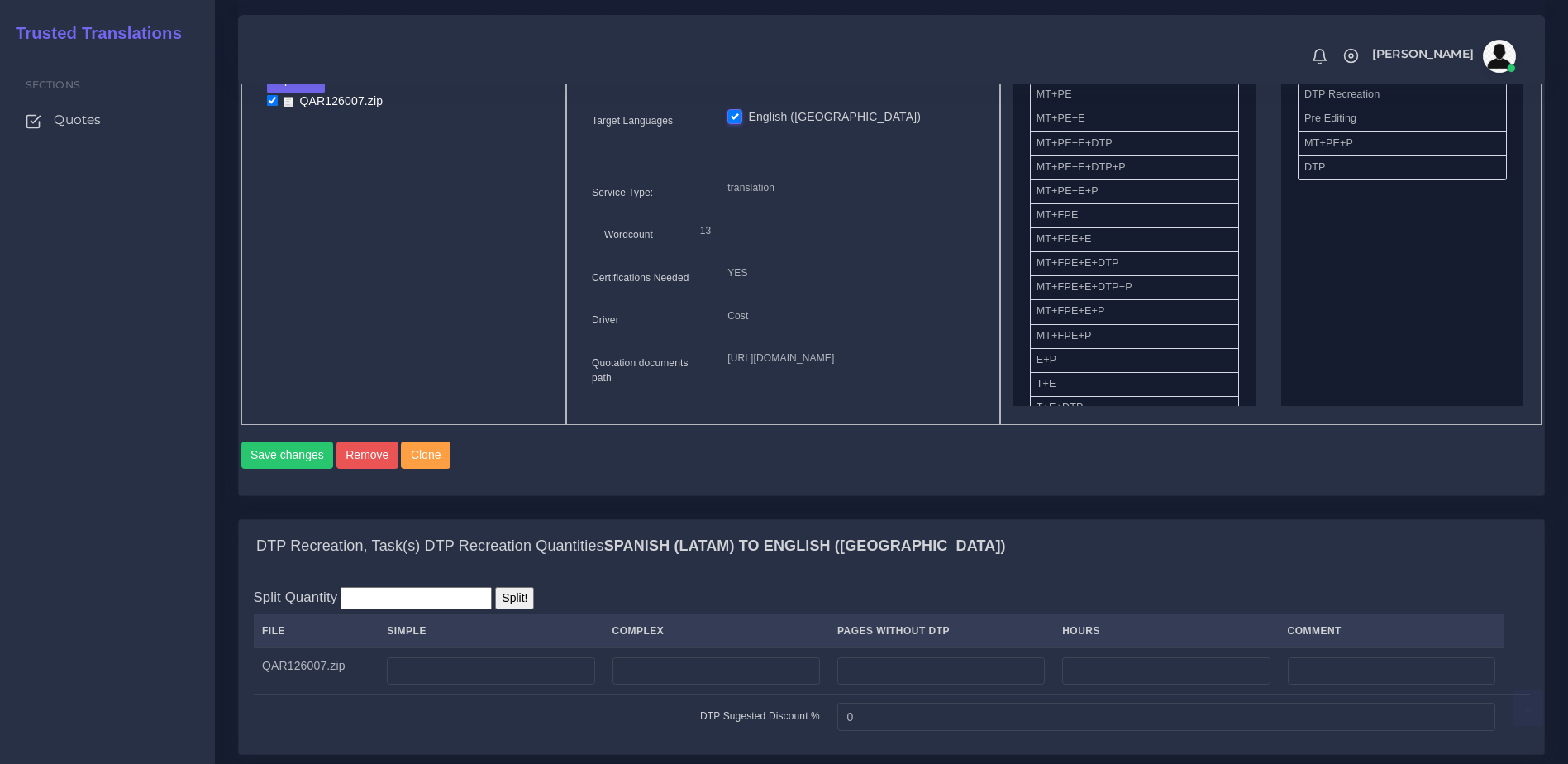
scroll to position [842, 0]
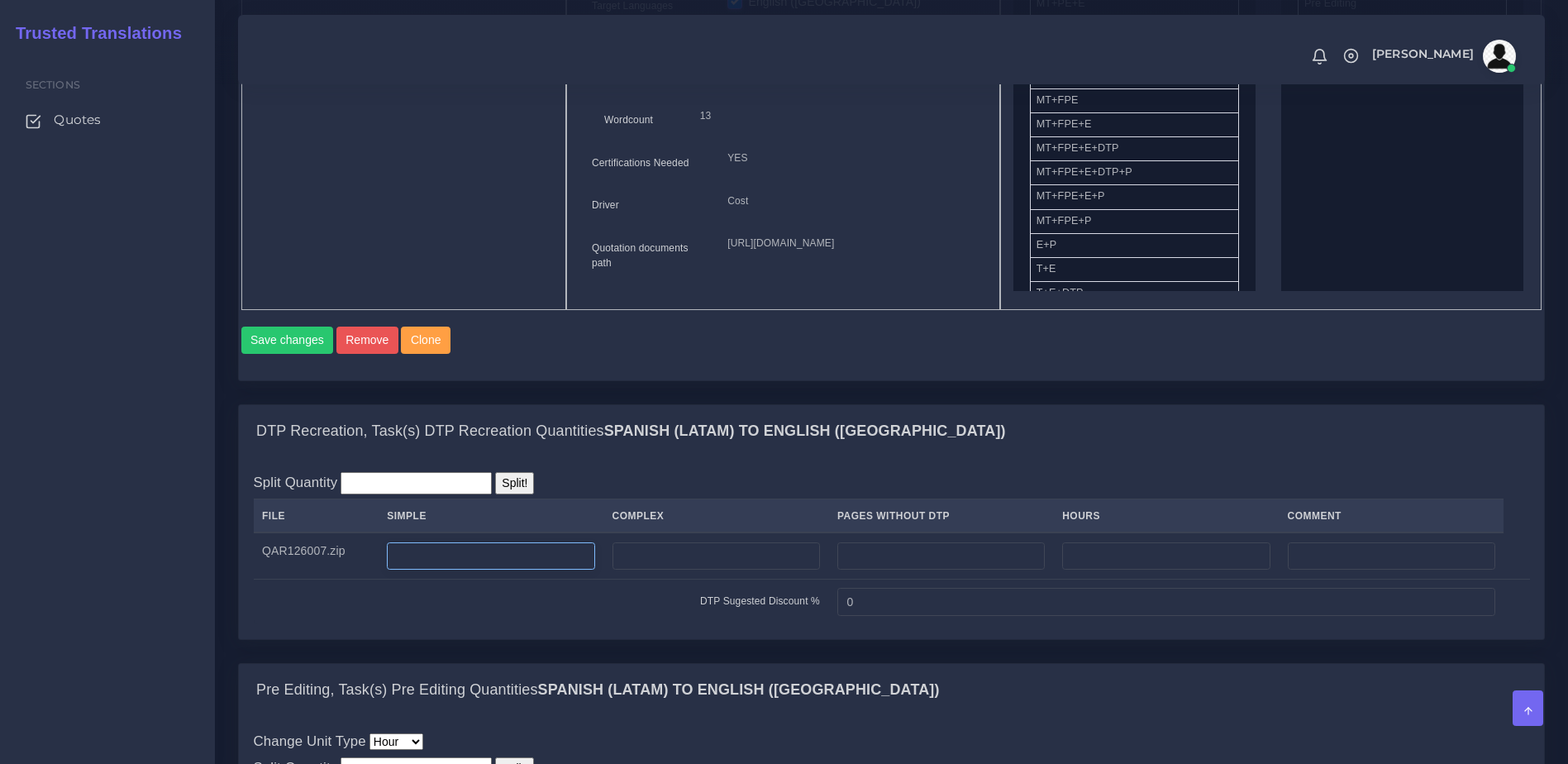
click at [500, 570] on input "number" at bounding box center [490, 556] width 208 height 28
click at [694, 570] on input "number" at bounding box center [716, 556] width 208 height 28
click at [661, 570] on input "number" at bounding box center [716, 556] width 208 height 28
type input "13"
click at [749, 458] on div "DTP Recreation, Task(s) DTP Recreation Quantities Spanish (Latam) TO English (U…" at bounding box center [891, 431] width 1305 height 53
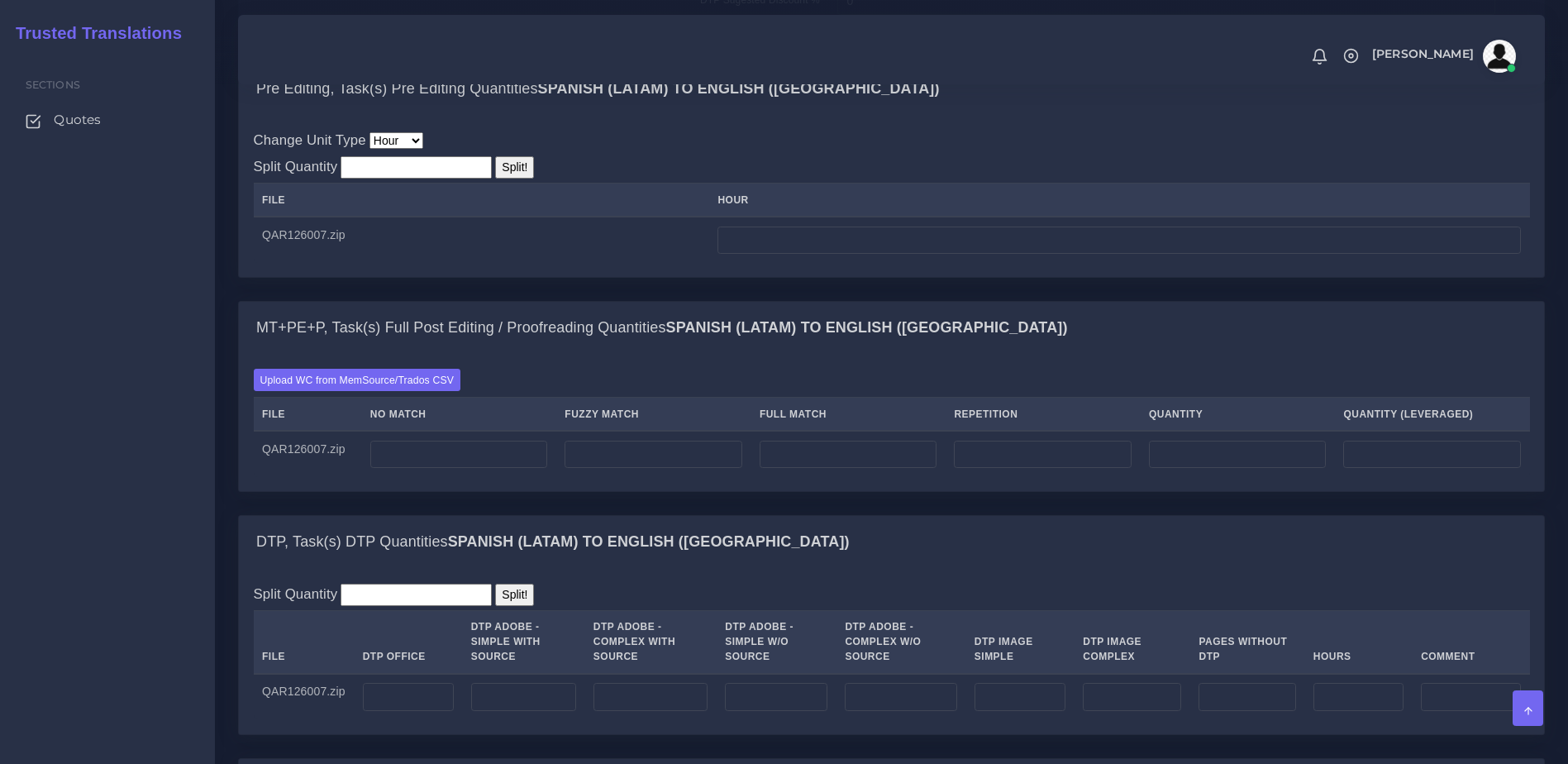
scroll to position [1466, 0]
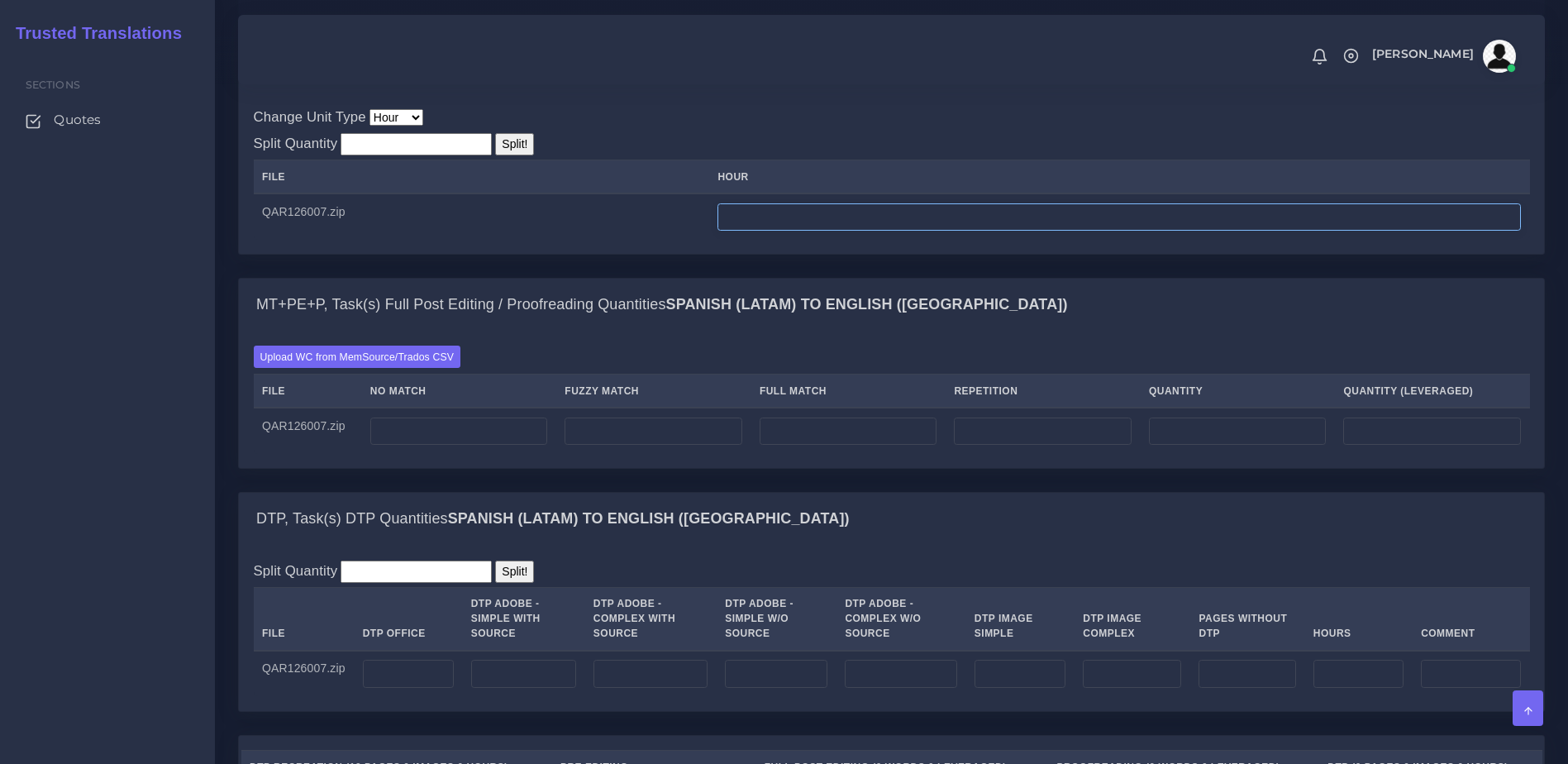
click at [797, 232] on input "number" at bounding box center [1118, 217] width 803 height 28
type input "3"
click at [463, 454] on td at bounding box center [458, 431] width 195 height 47
click at [451, 446] on input "number" at bounding box center [458, 432] width 177 height 28
type input "0"
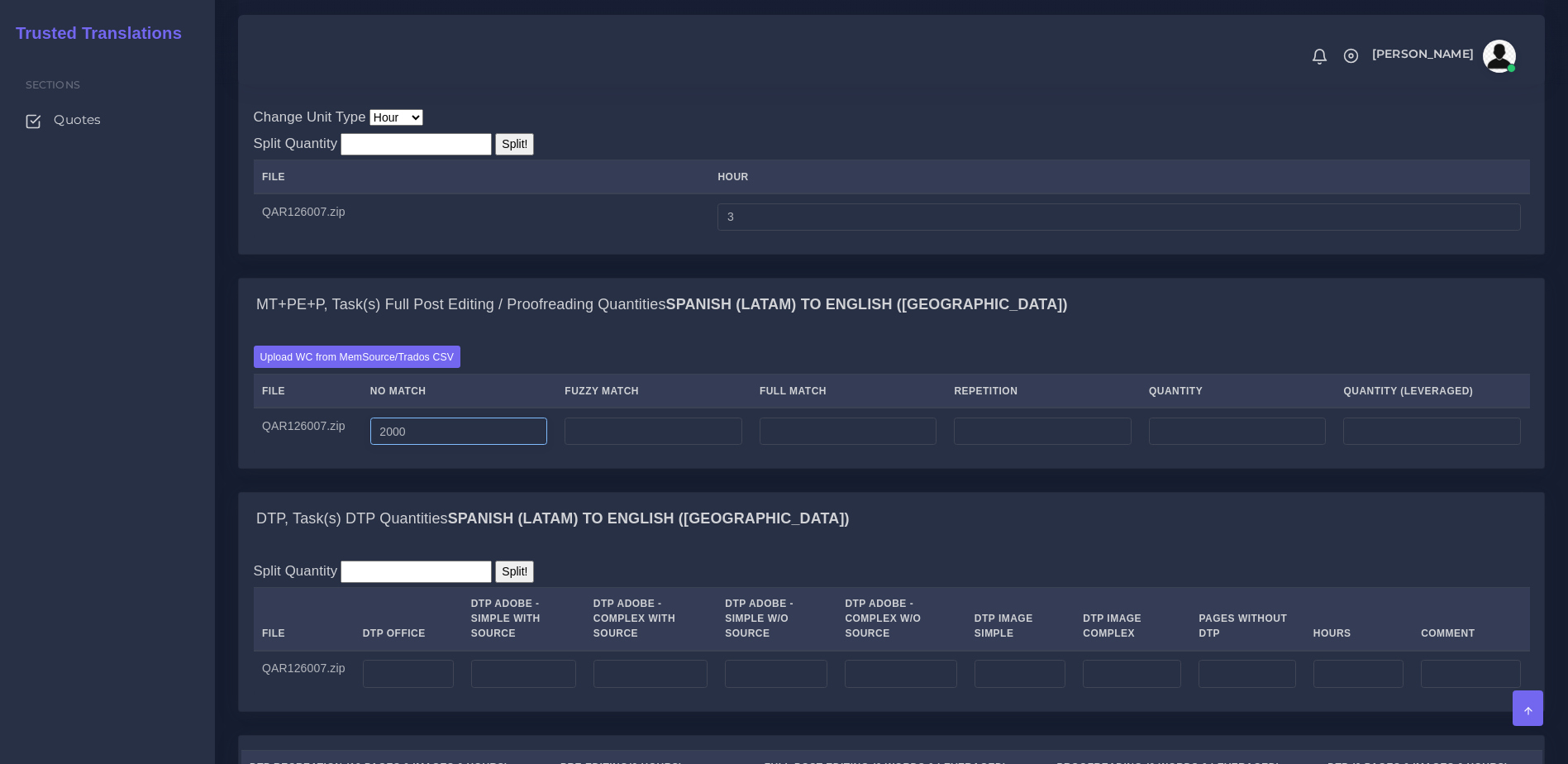
type input "2000"
click at [541, 527] on b "Spanish (Latam) TO English (US)" at bounding box center [649, 518] width 401 height 16
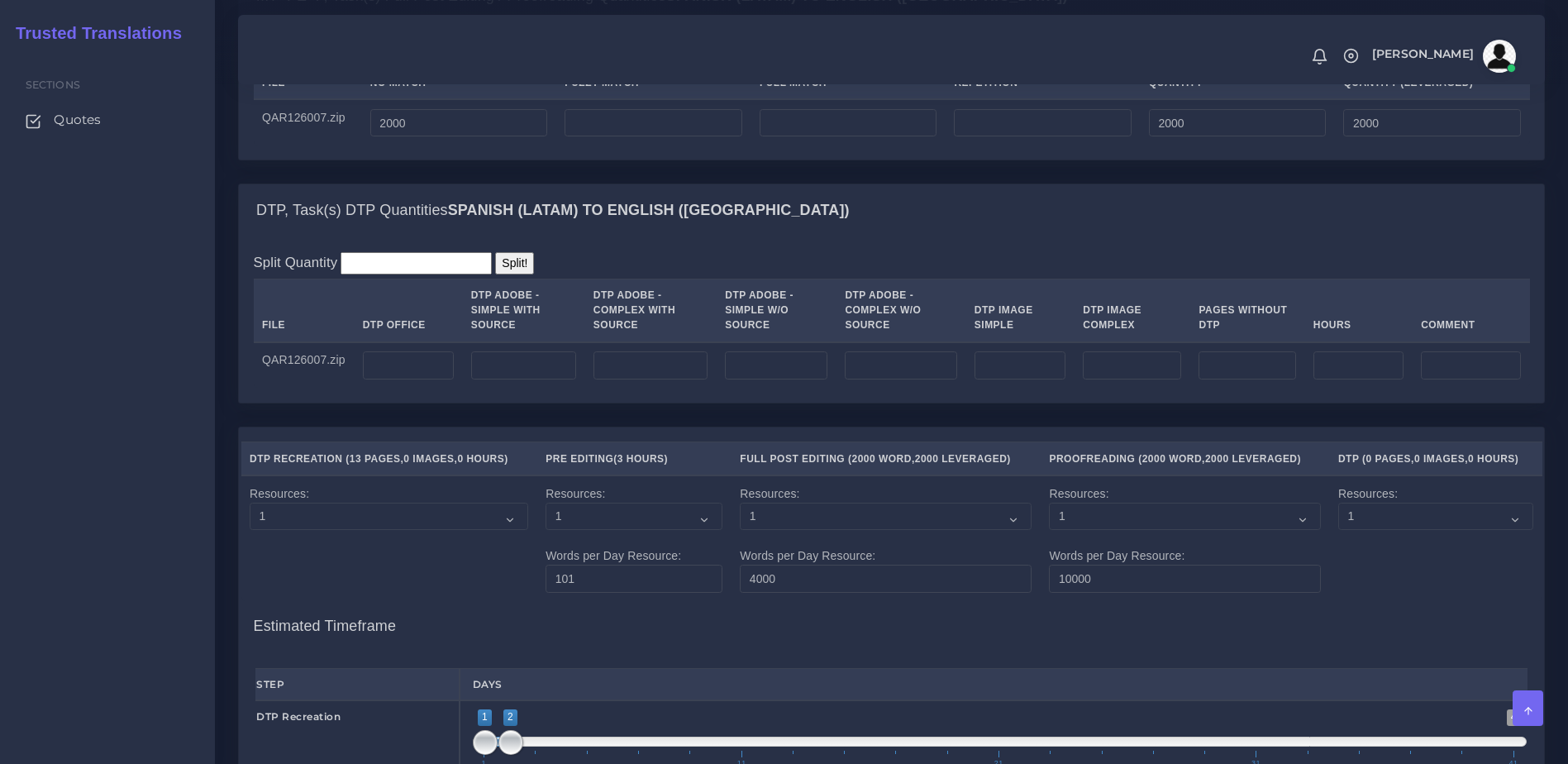
scroll to position [1823, 0]
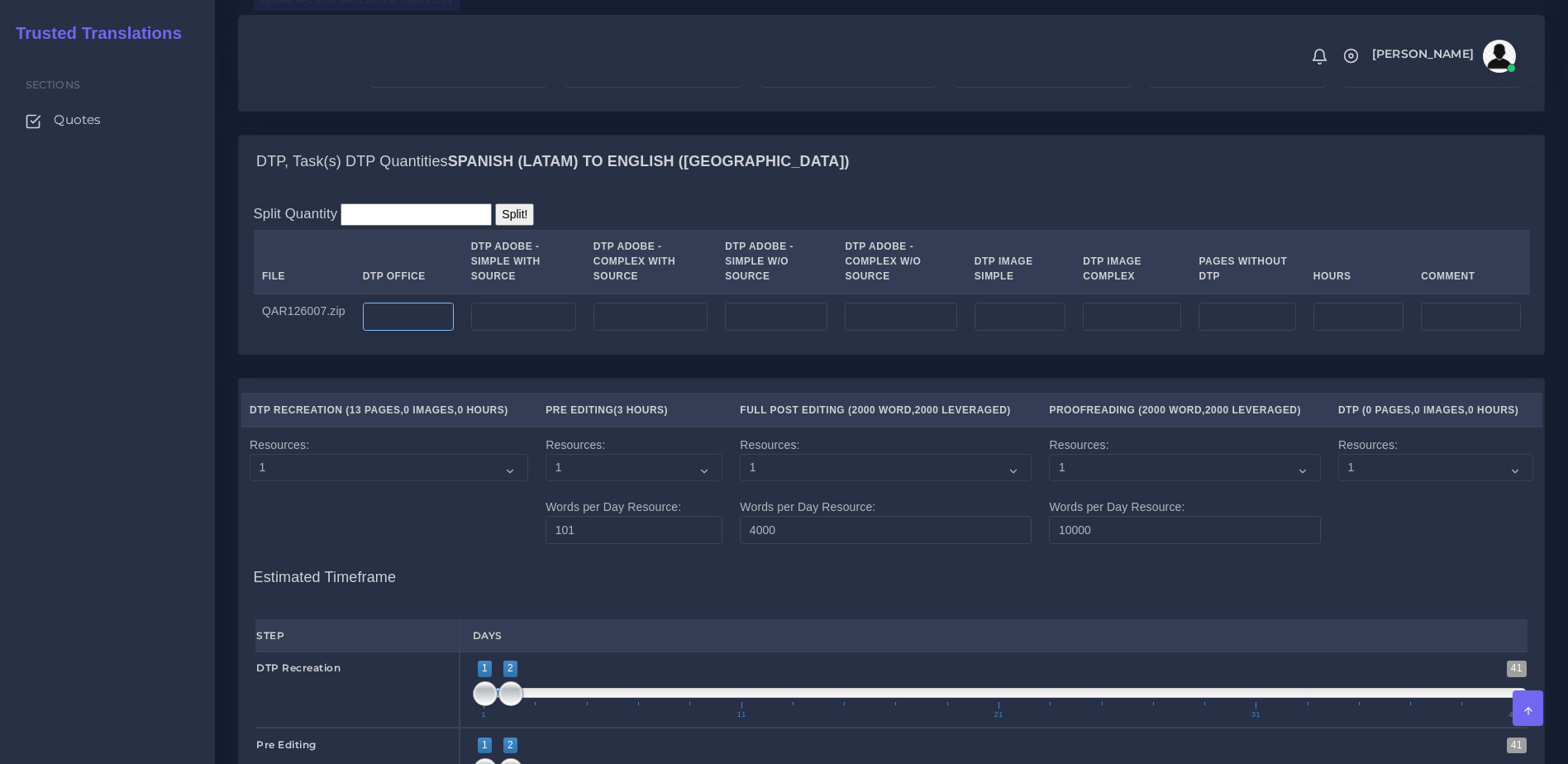
click at [400, 331] on input "number" at bounding box center [407, 317] width 91 height 28
type input "13"
click at [418, 354] on div "Split Quantity Split! File DTP Office DTP Adobe - Simple With Source DTP Adobe …" at bounding box center [891, 271] width 1305 height 165
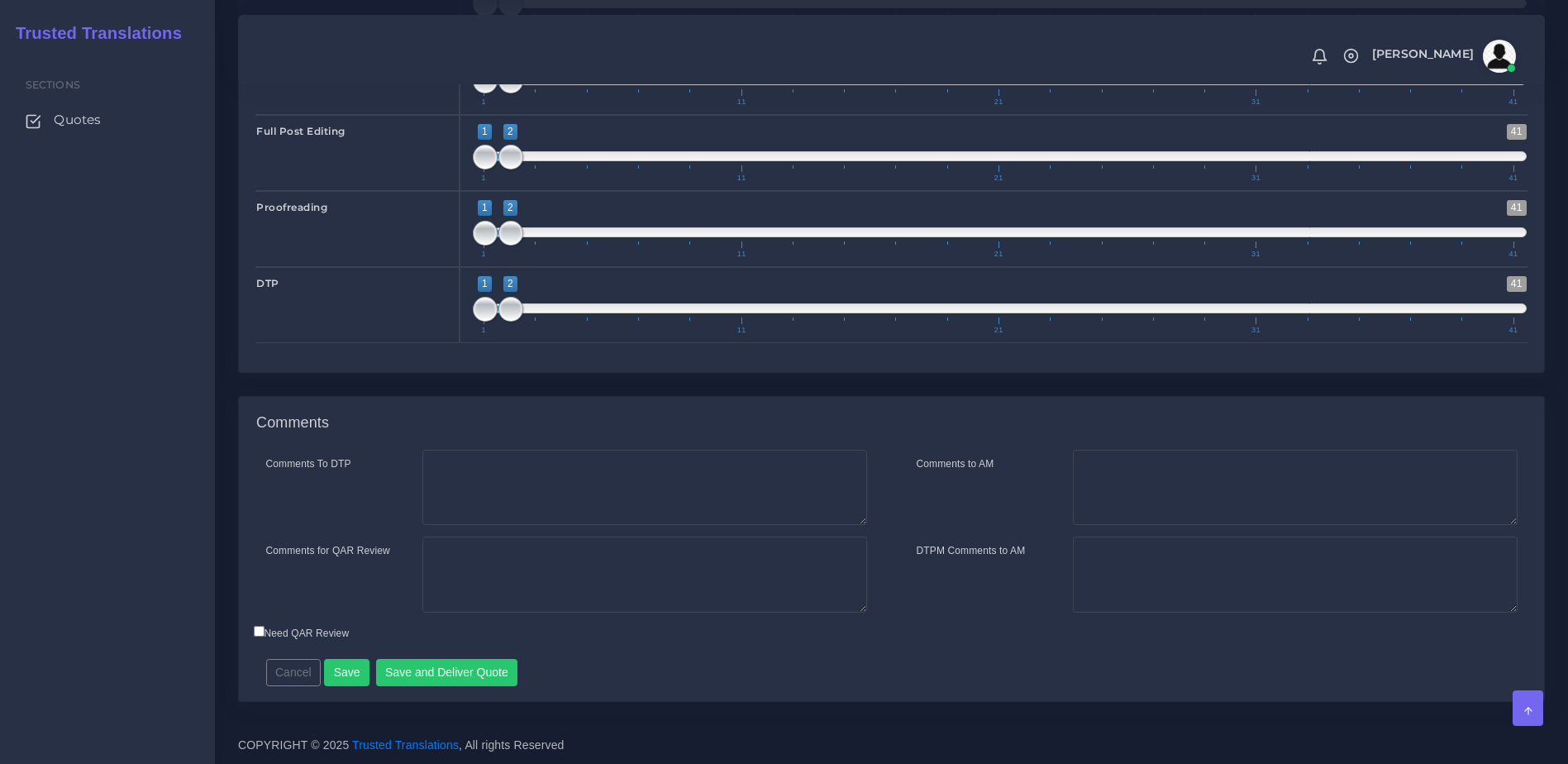
scroll to position [2216, 0]
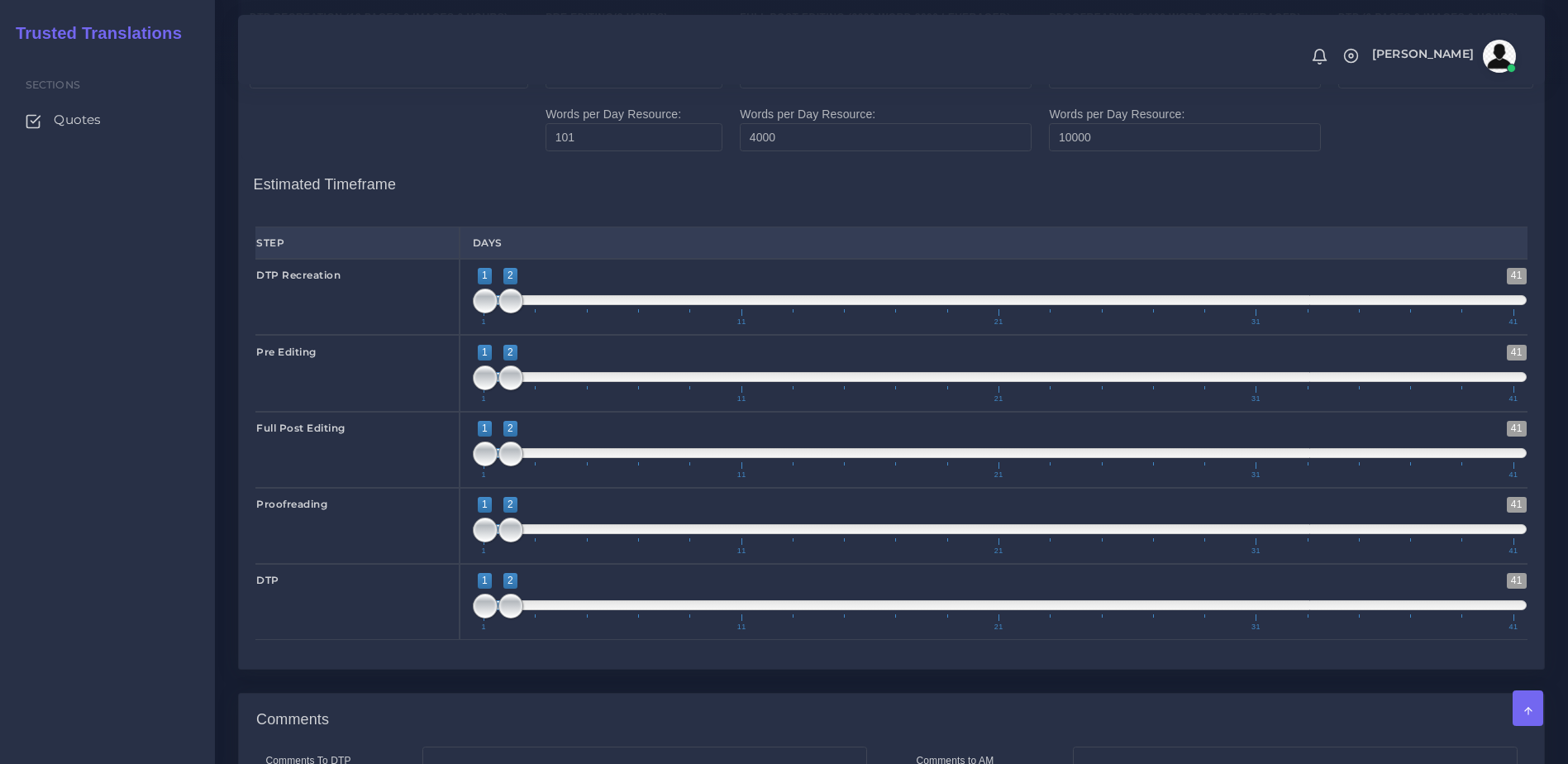
type input "1;1"
click at [498, 325] on span "1 41 1 1 1 — 1 1 11 21 31 41" at bounding box center [1000, 297] width 1054 height 58
type input "2;2"
drag, startPoint x: 488, startPoint y: 444, endPoint x: 516, endPoint y: 447, distance: 28.2
click at [497, 390] on span at bounding box center [485, 377] width 25 height 25
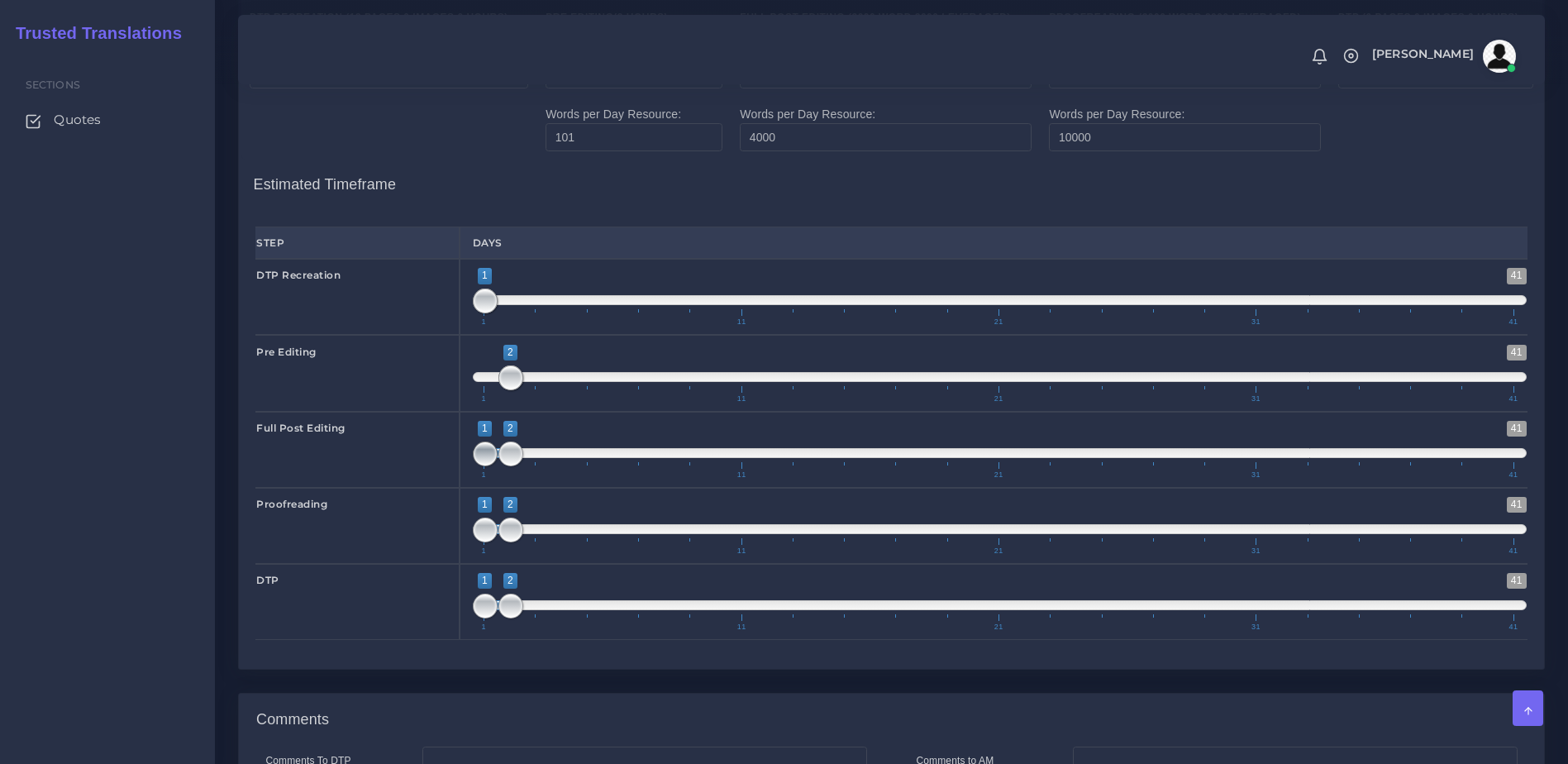
click at [490, 466] on span at bounding box center [485, 453] width 25 height 25
click at [522, 478] on span "1 41 1 3 1 — 3 1 11 21 31 41" at bounding box center [1000, 449] width 1054 height 58
type input "2;3"
drag, startPoint x: 490, startPoint y: 514, endPoint x: 514, endPoint y: 517, distance: 24.2
click at [514, 466] on span at bounding box center [510, 453] width 25 height 25
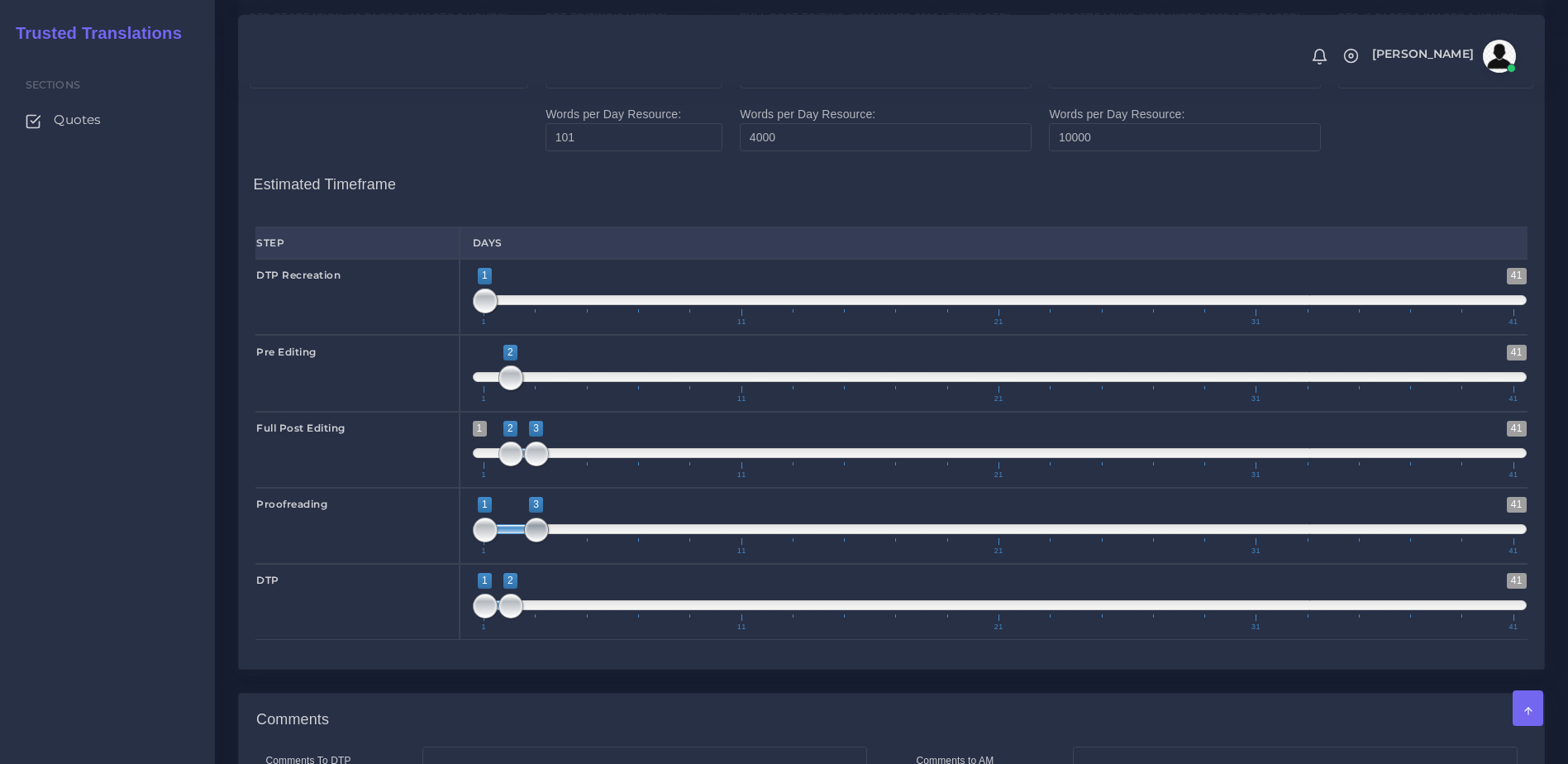
drag, startPoint x: 514, startPoint y: 596, endPoint x: 544, endPoint y: 595, distance: 30.0
click at [547, 543] on span at bounding box center [536, 530] width 25 height 25
drag, startPoint x: 480, startPoint y: 586, endPoint x: 523, endPoint y: 587, distance: 43.0
click at [523, 555] on span "1 41 3 3 3 — 3 1 11 21 31 41" at bounding box center [1000, 525] width 1054 height 58
type input "2;3"
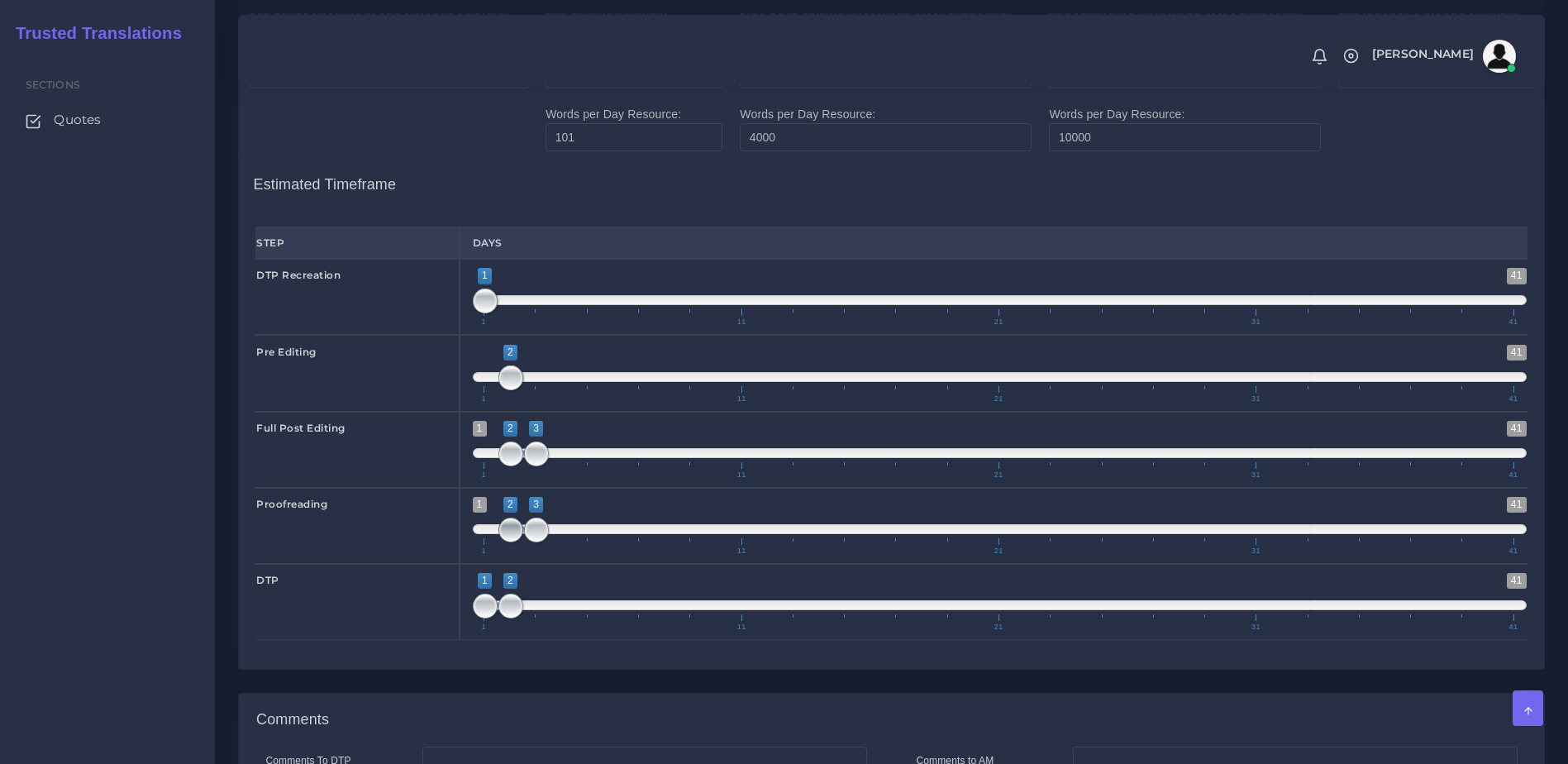
drag, startPoint x: 535, startPoint y: 591, endPoint x: 517, endPoint y: 594, distance: 18.2
click at [517, 543] on span at bounding box center [510, 530] width 25 height 25
drag, startPoint x: 509, startPoint y: 667, endPoint x: 560, endPoint y: 665, distance: 51.0
click at [560, 619] on span at bounding box center [561, 606] width 25 height 25
type input "4;4"
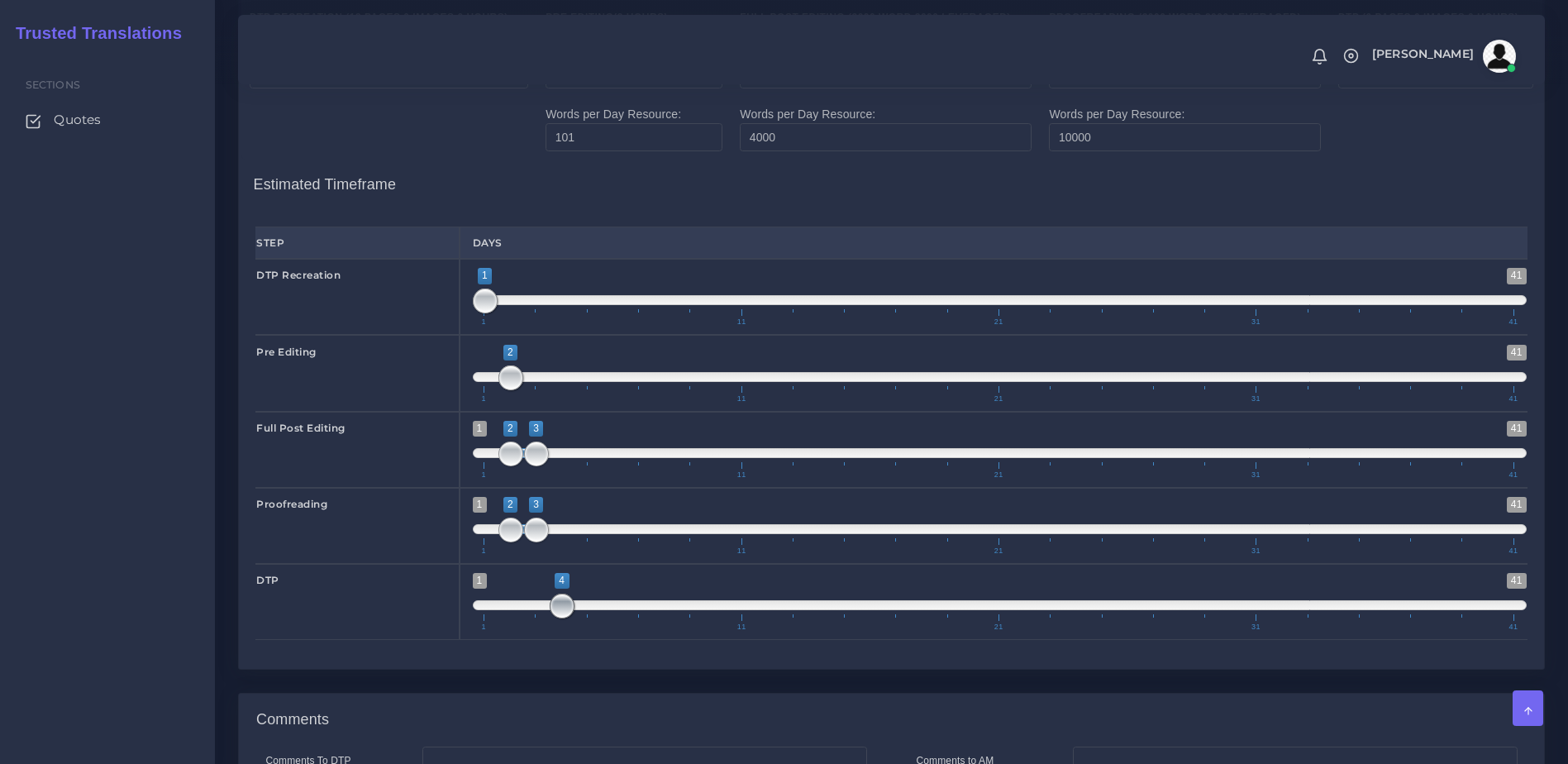
drag, startPoint x: 488, startPoint y: 669, endPoint x: 552, endPoint y: 671, distance: 64.0
click at [552, 619] on span at bounding box center [561, 606] width 25 height 25
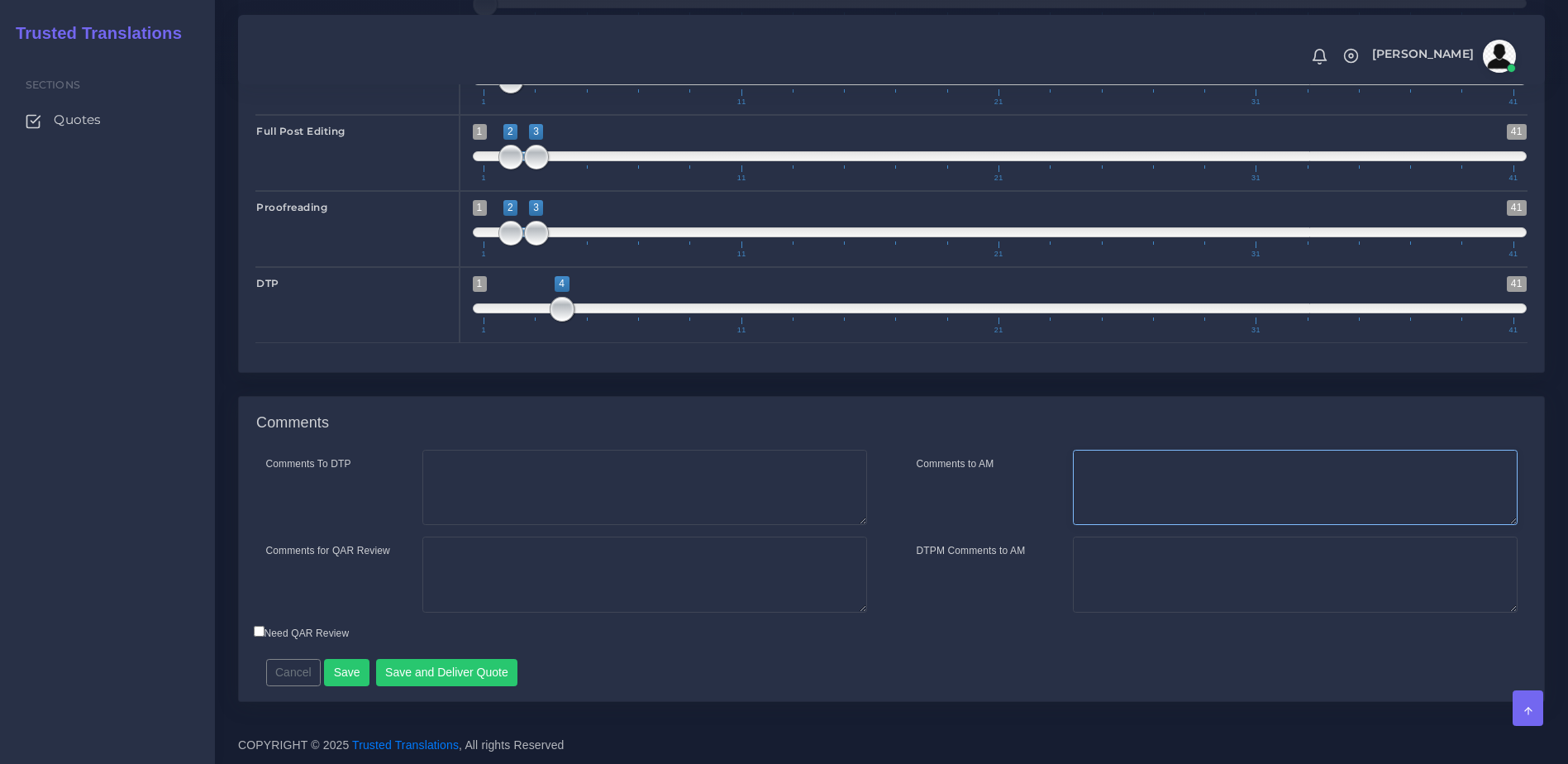
click at [1137, 491] on textarea "Comments to AM" at bounding box center [1295, 488] width 445 height 76
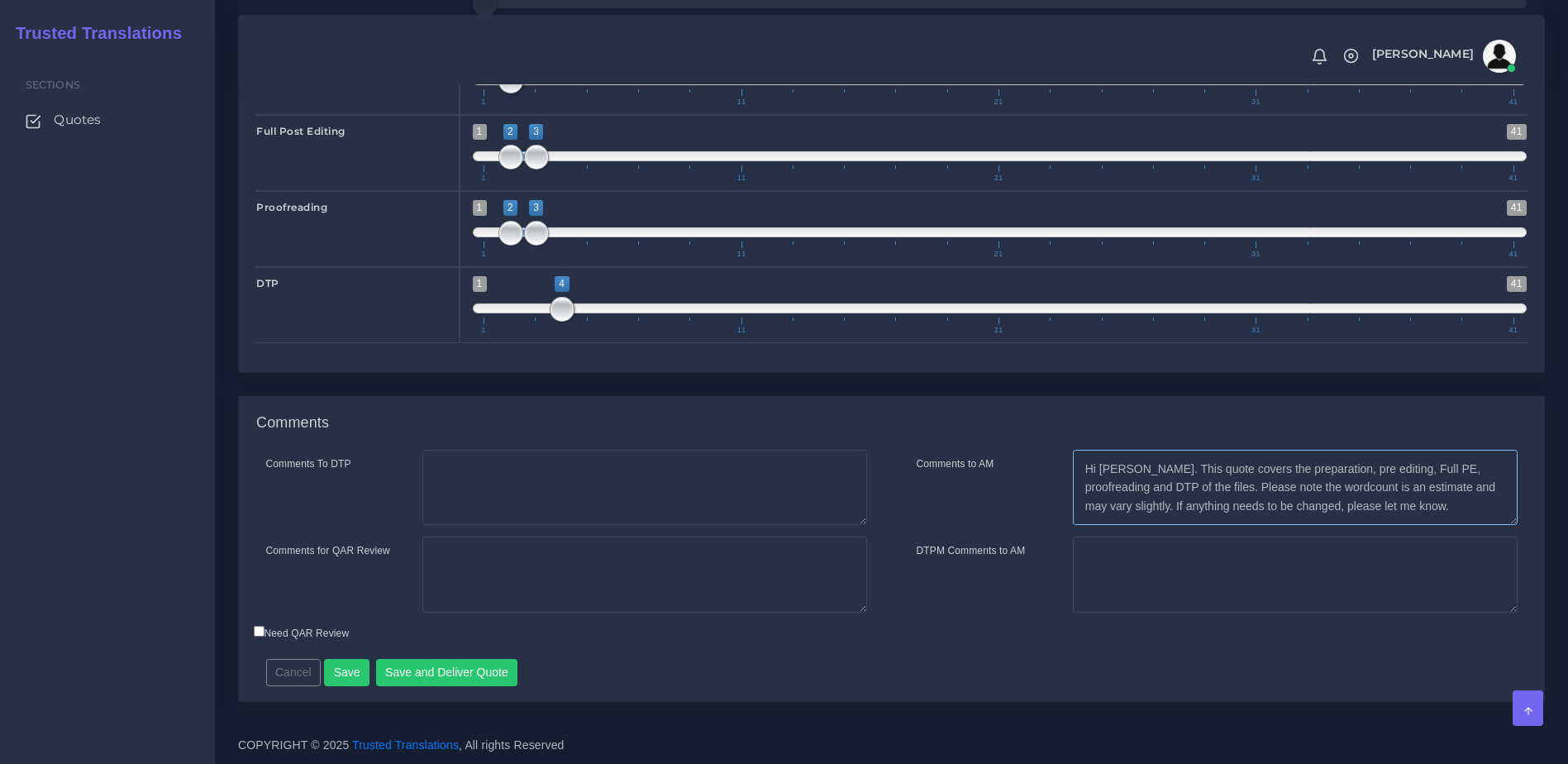
drag, startPoint x: 1234, startPoint y: 488, endPoint x: 1193, endPoint y: 486, distance: 41.0
click at [1193, 486] on textarea "Hi Thomas. This quote covers the preparation, pre editing, Full PE, proofreadin…" at bounding box center [1295, 488] width 445 height 76
type textarea "Hi Thomas. This quote covers the preparation, pre editing, Full PE, proofreadin…"
click at [406, 671] on button "Save and Deliver Quote" at bounding box center [447, 673] width 142 height 28
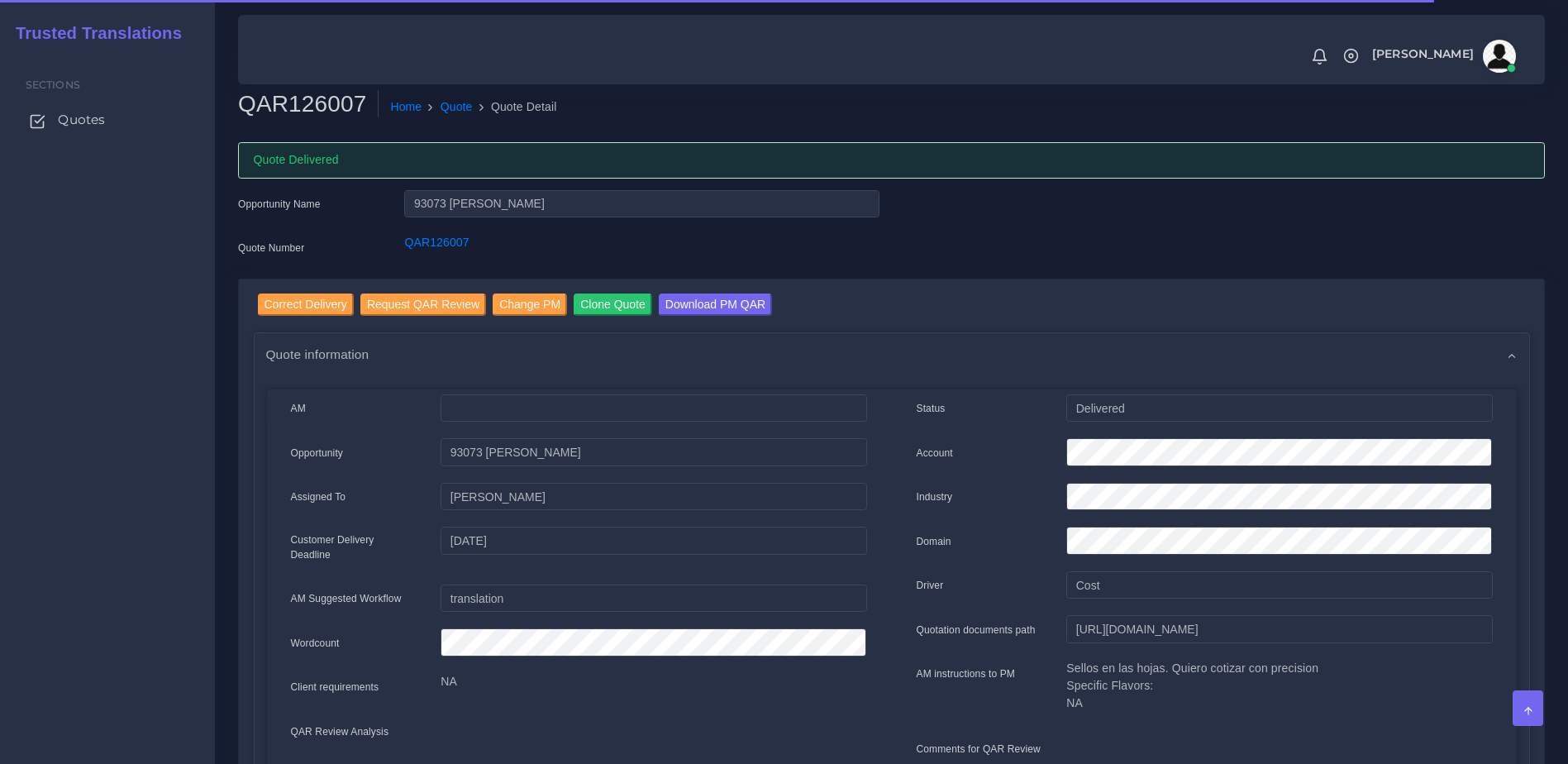
click at [74, 136] on link "Quotes" at bounding box center [107, 119] width 190 height 35
